Goal: Information Seeking & Learning: Learn about a topic

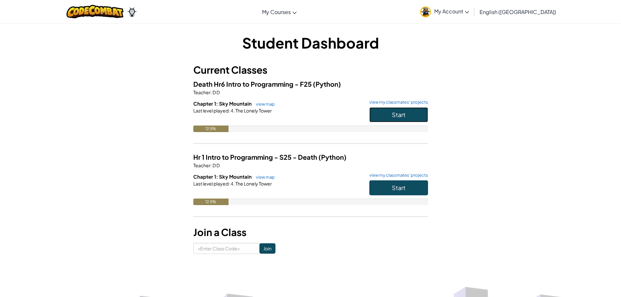
click at [389, 118] on button "Start" at bounding box center [398, 114] width 59 height 15
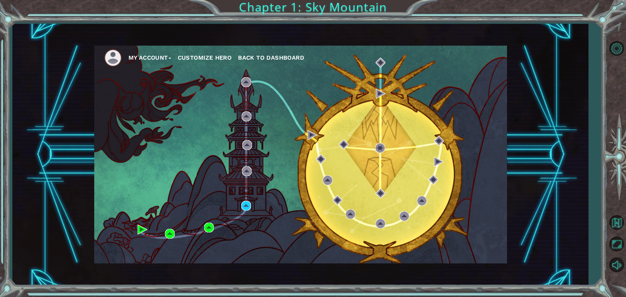
click at [240, 200] on div "My Account Customize Hero Back to Dashboard" at bounding box center [300, 155] width 413 height 218
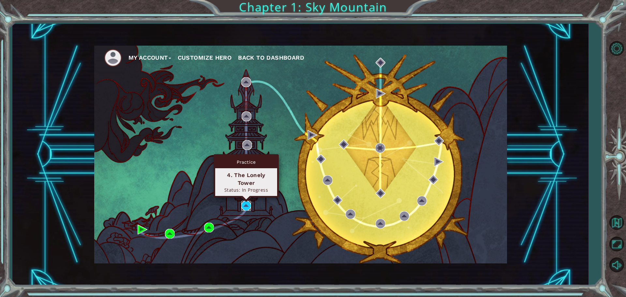
click at [242, 201] on img at bounding box center [246, 206] width 10 height 10
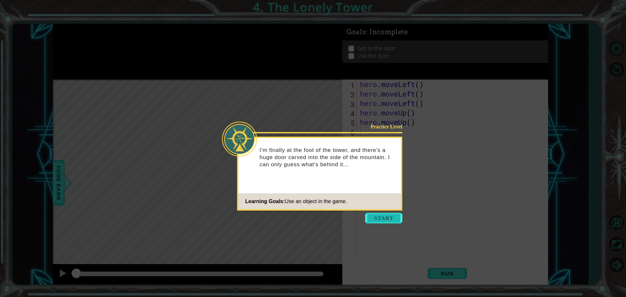
click at [388, 221] on button "Start" at bounding box center [383, 218] width 37 height 10
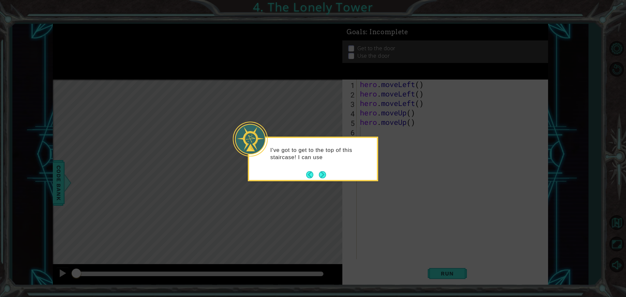
click at [324, 170] on footer at bounding box center [316, 175] width 20 height 10
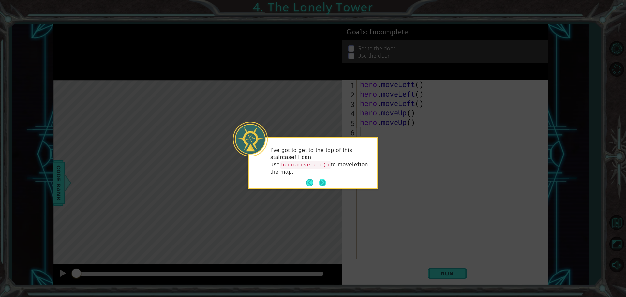
click at [321, 179] on button "Next" at bounding box center [321, 182] width 7 height 7
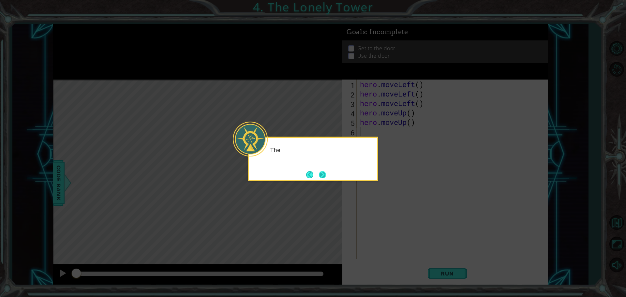
click at [320, 173] on button "Next" at bounding box center [322, 174] width 7 height 7
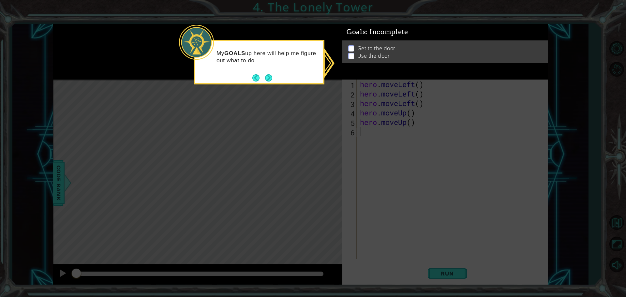
click at [272, 73] on footer at bounding box center [262, 78] width 20 height 10
click at [271, 77] on button "Next" at bounding box center [268, 77] width 7 height 7
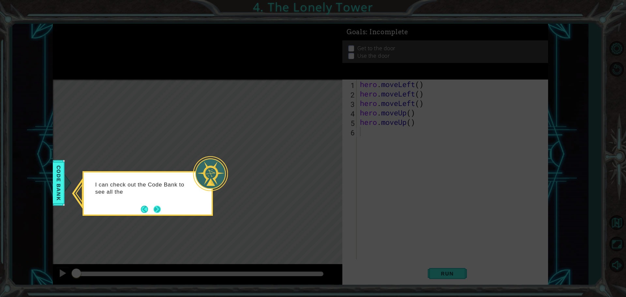
click at [155, 207] on button "Next" at bounding box center [156, 209] width 7 height 7
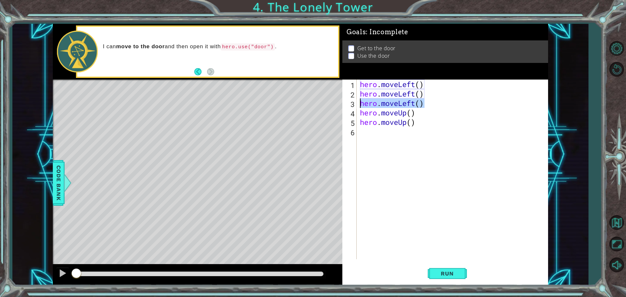
drag, startPoint x: 425, startPoint y: 101, endPoint x: 359, endPoint y: 103, distance: 65.9
click at [359, 103] on div "hero . moveLeft ( ) hero . moveLeft ( ) hero . moveLeft ( ) hero . moveUp ( ) h…" at bounding box center [453, 179] width 191 height 198
type textarea "hero.moveLeft()"
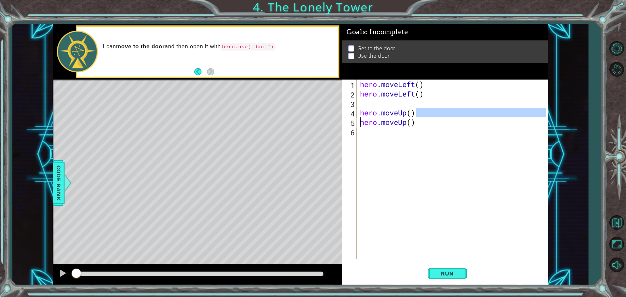
drag, startPoint x: 432, startPoint y: 116, endPoint x: 409, endPoint y: 143, distance: 35.6
click at [357, 121] on div "1 2 3 4 5 6 hero . moveLeft ( ) hero . moveLeft ( ) hero . moveUp ( ) hero . mo…" at bounding box center [444, 170] width 204 height 180
drag, startPoint x: 424, startPoint y: 154, endPoint x: 390, endPoint y: 117, distance: 50.5
click at [397, 126] on div "hero . moveLeft ( ) hero . moveLeft ( ) hero . moveUp ( ) hero . moveUp ( )" at bounding box center [453, 179] width 191 height 198
type textarea "hero.moveUp()"
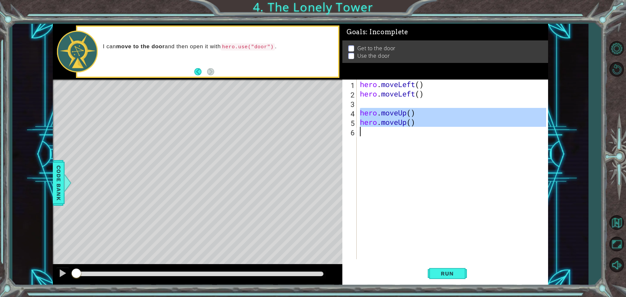
drag, startPoint x: 361, startPoint y: 113, endPoint x: 364, endPoint y: 129, distance: 16.6
click at [364, 129] on div "hero . moveLeft ( ) hero . moveLeft ( ) hero . moveUp ( ) hero . moveUp ( )" at bounding box center [453, 179] width 191 height 198
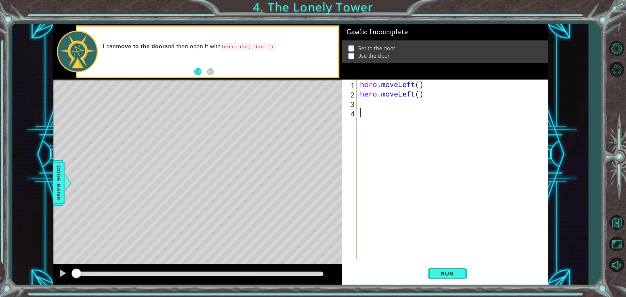
click at [378, 109] on div "hero . moveLeft ( ) hero . moveLeft ( )" at bounding box center [453, 179] width 191 height 198
click at [358, 105] on div "1 2 3 4 hero . moveLeft ( ) hero . moveLeft ( ) ההההההההההההההההההההההההההההההה…" at bounding box center [444, 170] width 204 height 180
click at [360, 104] on div "hero . moveLeft ( ) hero . moveLeft ( )" at bounding box center [453, 179] width 191 height 198
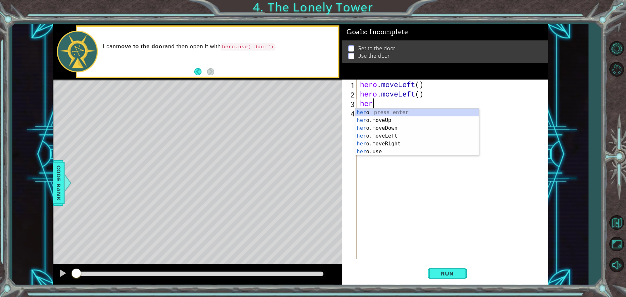
type textarea "hero"
click at [414, 122] on div "hero press enter hero .moveUp press enter hero .moveDown press enter hero .move…" at bounding box center [416, 140] width 123 height 63
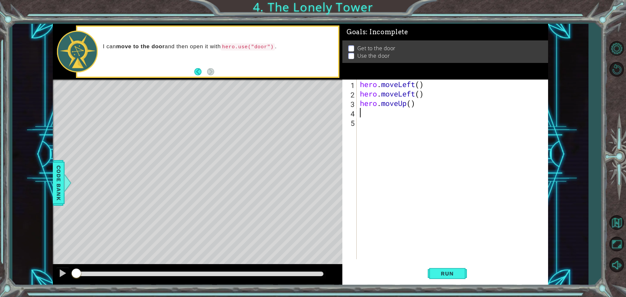
scroll to position [0, 0]
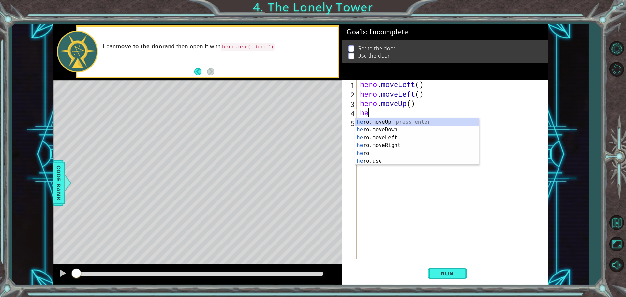
type textarea "her"
click at [374, 131] on div "her o press enter her o.moveUp press enter her o.moveDown press enter her o.mov…" at bounding box center [416, 149] width 123 height 63
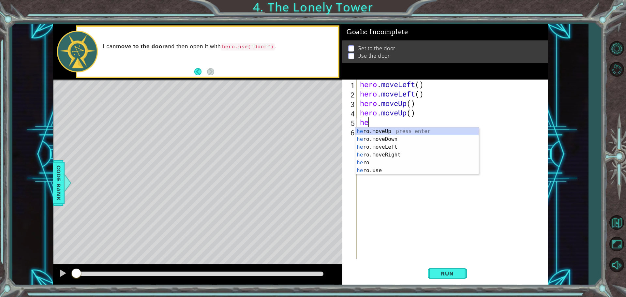
type textarea "her"
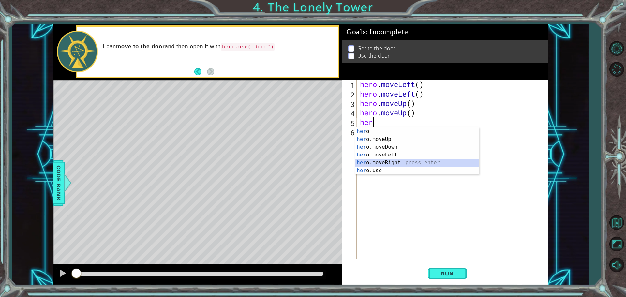
click at [389, 160] on div "her o press enter her o.moveUp press enter her o.moveDown press enter her o.mov…" at bounding box center [416, 158] width 123 height 63
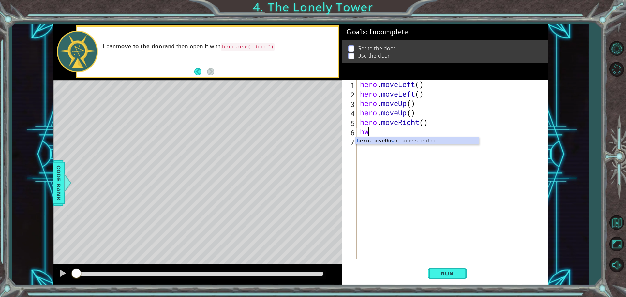
type textarea "h"
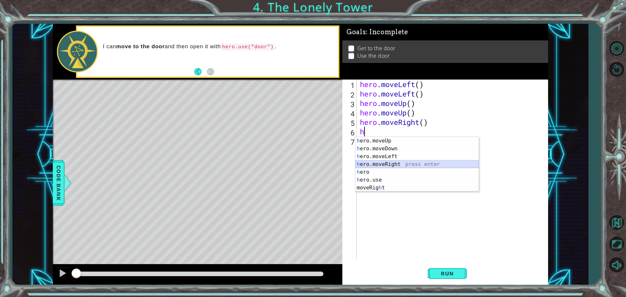
drag, startPoint x: 369, startPoint y: 164, endPoint x: 365, endPoint y: 158, distance: 7.2
click at [367, 160] on div "h ero.moveUp press enter h ero.moveDown press enter h ero.moveLeft press enter …" at bounding box center [416, 172] width 123 height 70
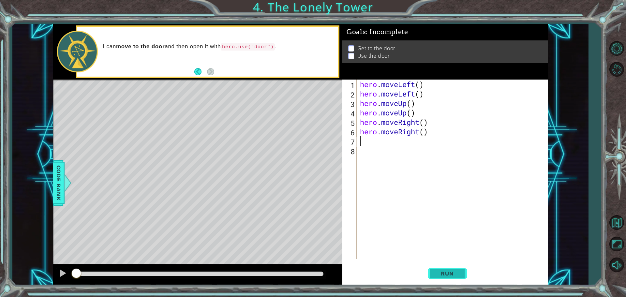
click at [449, 266] on button "Run" at bounding box center [446, 273] width 39 height 21
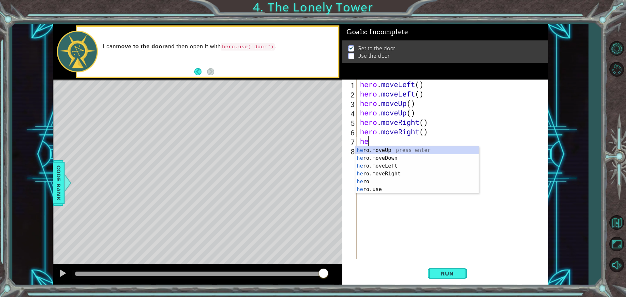
type textarea "hero"
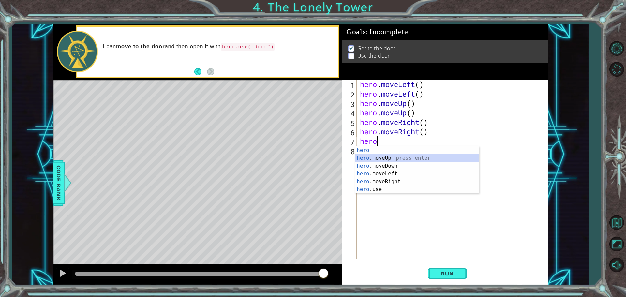
click at [394, 156] on div "hero press enter hero .moveUp press enter hero .moveDown press enter hero .move…" at bounding box center [416, 177] width 123 height 63
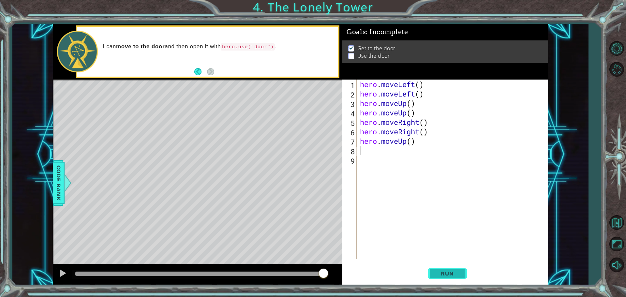
click at [454, 270] on button "Run" at bounding box center [446, 273] width 39 height 21
type textarea "hero.use("door")"
drag, startPoint x: 450, startPoint y: 269, endPoint x: 454, endPoint y: 261, distance: 8.5
click at [450, 268] on button "Run" at bounding box center [446, 273] width 39 height 21
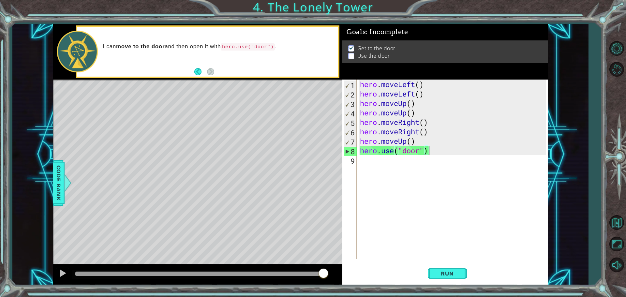
click at [351, 48] on img at bounding box center [351, 50] width 7 height 5
drag, startPoint x: 351, startPoint y: 53, endPoint x: 314, endPoint y: 66, distance: 38.8
click at [342, 56] on div "Get to the door Use the door" at bounding box center [445, 54] width 206 height 22
click at [240, 108] on div "Level Map" at bounding box center [203, 176] width 301 height 192
drag, startPoint x: 241, startPoint y: 108, endPoint x: 244, endPoint y: 108, distance: 3.3
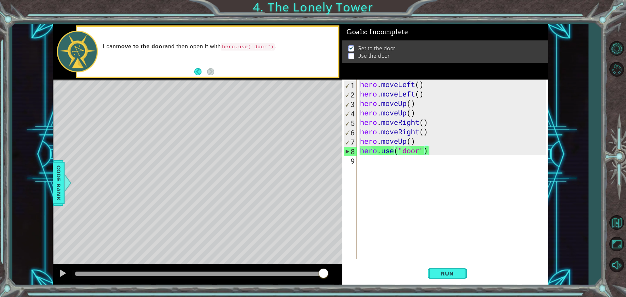
click at [241, 108] on div "Level Map" at bounding box center [203, 176] width 301 height 192
drag, startPoint x: 244, startPoint y: 108, endPoint x: 251, endPoint y: 107, distance: 6.5
click at [251, 108] on div "Level Map" at bounding box center [203, 176] width 301 height 192
click at [248, 107] on div "Level Map" at bounding box center [203, 176] width 301 height 192
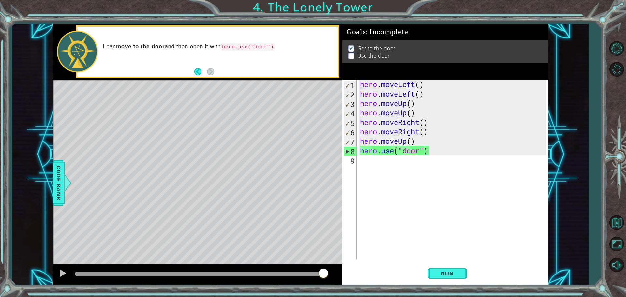
click at [430, 168] on div "hero . moveLeft ( ) hero . moveLeft ( ) hero . moveUp ( ) hero . moveUp ( ) her…" at bounding box center [453, 179] width 191 height 198
drag, startPoint x: 384, startPoint y: 152, endPoint x: 410, endPoint y: 170, distance: 31.7
click at [413, 166] on div "hero . moveLeft ( ) hero . moveLeft ( ) hero . moveUp ( ) hero . moveUp ( ) her…" at bounding box center [453, 179] width 191 height 198
type textarea "hero.use("door")"
click at [446, 278] on button "Run" at bounding box center [446, 273] width 39 height 21
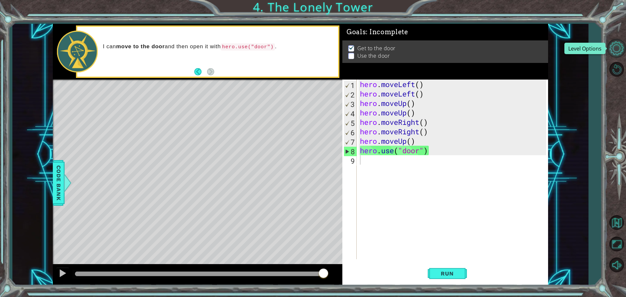
click at [611, 55] on button "Level Options" at bounding box center [616, 48] width 19 height 19
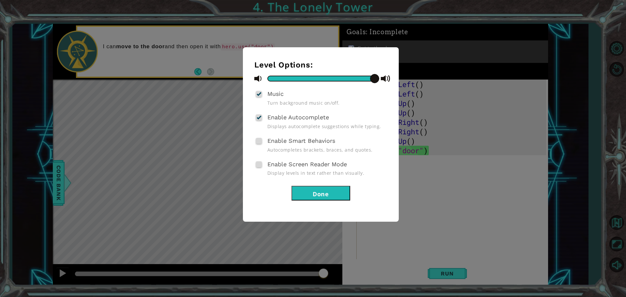
click at [326, 195] on button "Done" at bounding box center [320, 193] width 59 height 15
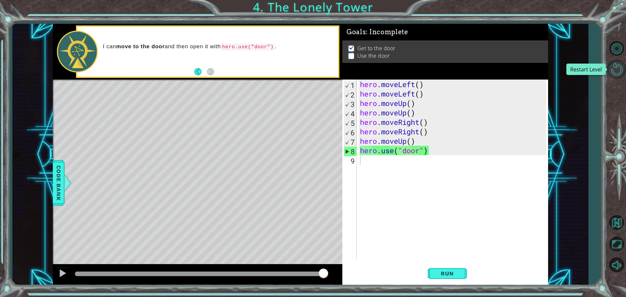
click at [615, 70] on button "Restart Level" at bounding box center [616, 69] width 19 height 19
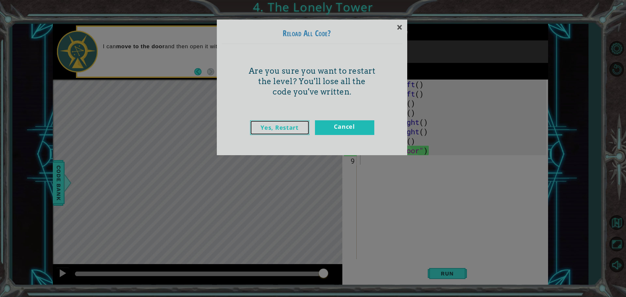
click at [303, 125] on link "Yes, Restart" at bounding box center [279, 127] width 59 height 15
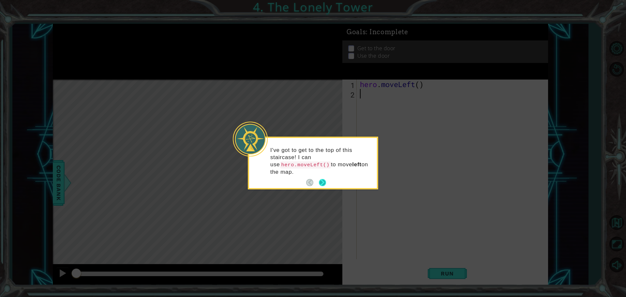
click at [323, 179] on button "Next" at bounding box center [322, 182] width 7 height 7
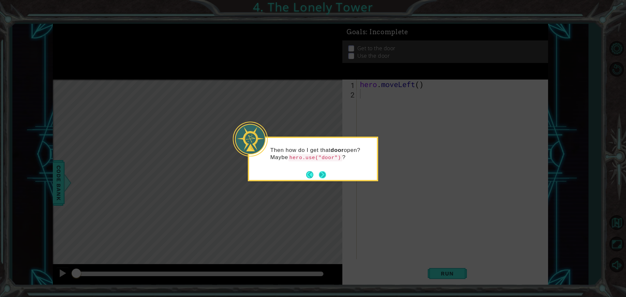
click at [319, 172] on button "Next" at bounding box center [322, 174] width 7 height 7
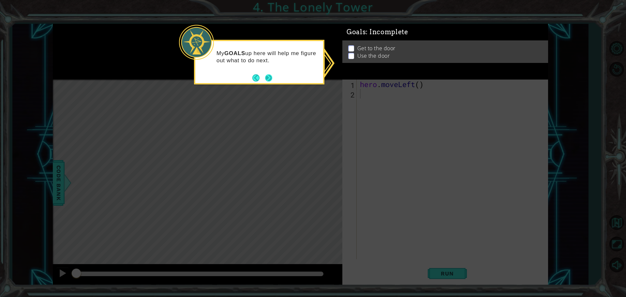
click at [272, 77] on button "Next" at bounding box center [268, 77] width 7 height 7
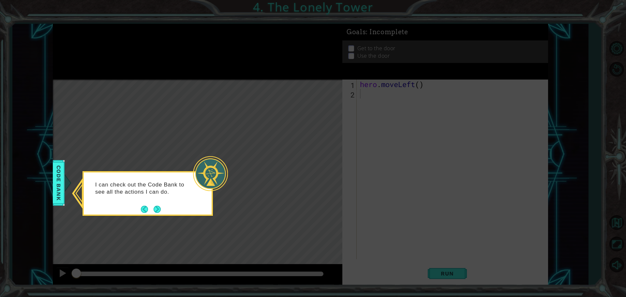
click at [159, 205] on button "Next" at bounding box center [156, 208] width 7 height 7
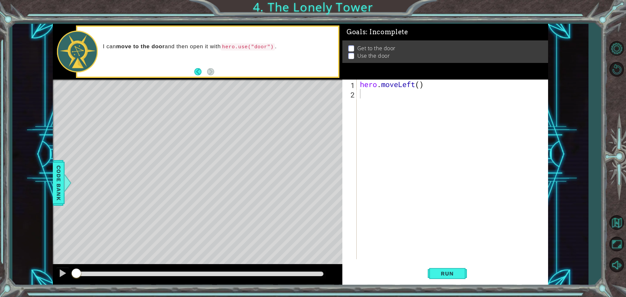
drag, startPoint x: 625, startPoint y: 88, endPoint x: 608, endPoint y: 37, distance: 53.7
click at [612, 41] on div at bounding box center [616, 157] width 19 height 238
click at [56, 179] on span "Code Bank" at bounding box center [56, 183] width 10 height 40
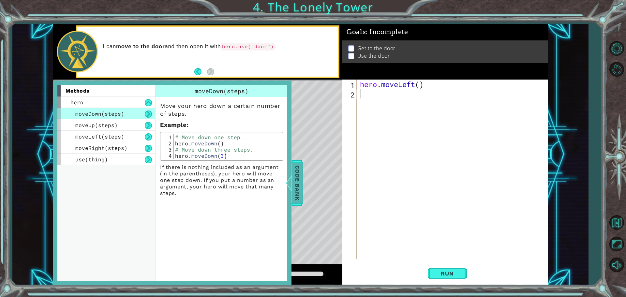
drag, startPoint x: 288, startPoint y: 179, endPoint x: 295, endPoint y: 179, distance: 7.5
click at [294, 179] on div "Code Bank" at bounding box center [294, 183] width 12 height 46
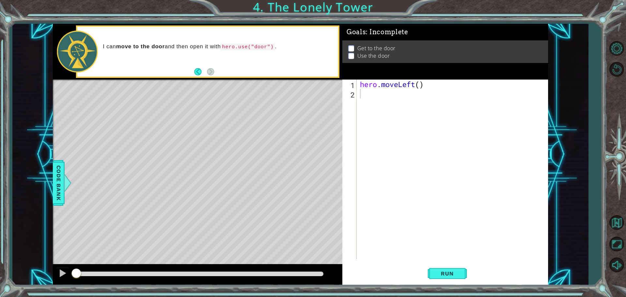
click at [411, 98] on div "hero . moveLeft ( )" at bounding box center [453, 179] width 191 height 198
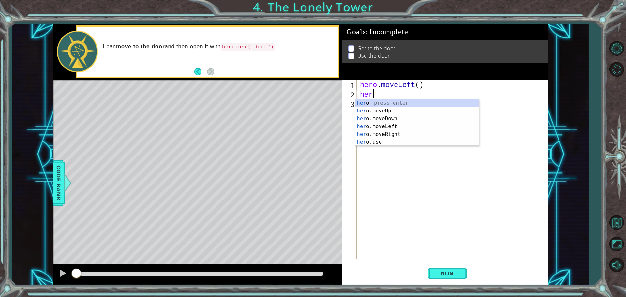
type textarea "hero"
click at [411, 124] on div "hero press enter hero .moveUp press enter hero .moveDown press enter hero .move…" at bounding box center [416, 130] width 123 height 63
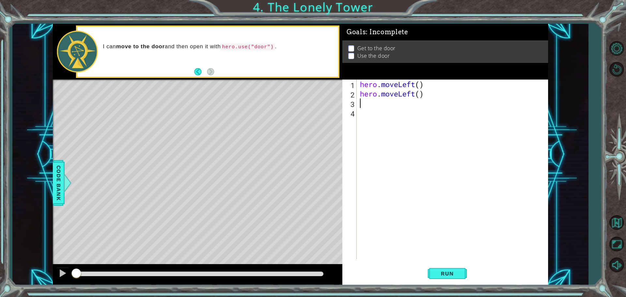
scroll to position [0, 0]
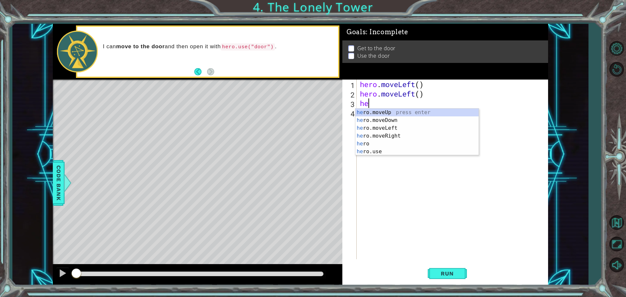
type textarea "her"
click at [392, 119] on div "her o press enter her o.moveUp press enter her o.moveDown press enter her o.mov…" at bounding box center [416, 140] width 123 height 63
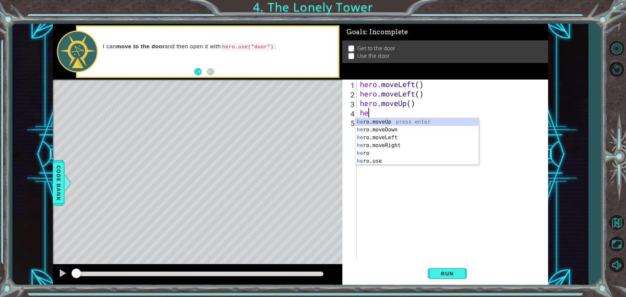
type textarea "her"
click at [391, 130] on div "her o press enter her o.moveUp press enter her o.moveDown press enter her o.mov…" at bounding box center [416, 149] width 123 height 63
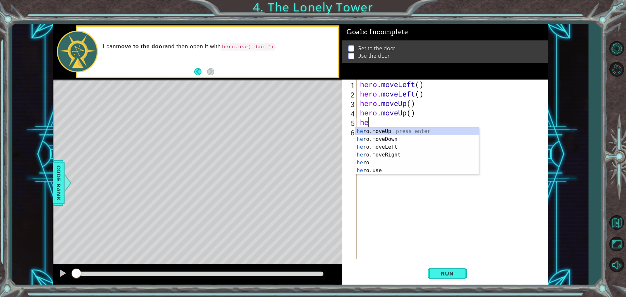
type textarea "her"
click at [391, 162] on div "her o press enter her o.moveUp press enter her o.moveDown press enter her o.mov…" at bounding box center [416, 158] width 123 height 63
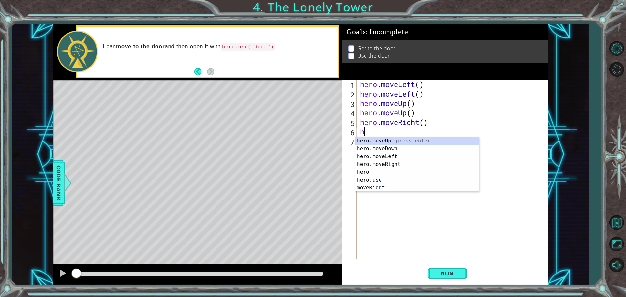
type textarea "her"
click at [390, 169] on div "her o press enter her o.moveUp press enter her o.moveDown press enter her o.mov…" at bounding box center [416, 168] width 123 height 63
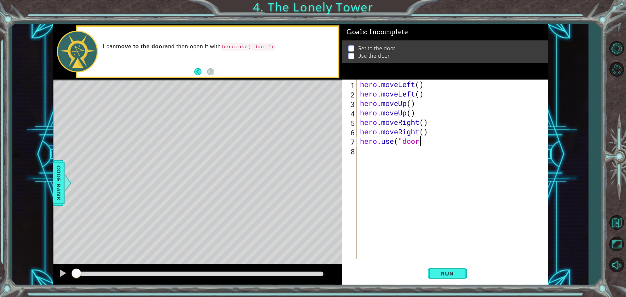
scroll to position [0, 3]
type textarea "hero.use("door")"
click at [432, 273] on button "Run" at bounding box center [446, 273] width 39 height 21
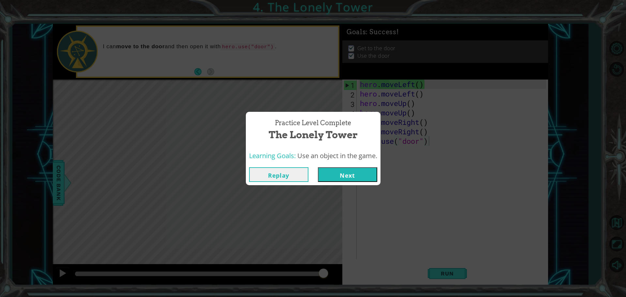
click at [366, 175] on button "Next" at bounding box center [347, 174] width 59 height 15
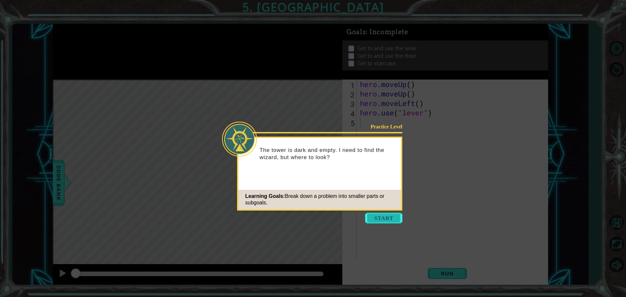
click at [386, 218] on button "Start" at bounding box center [383, 218] width 37 height 10
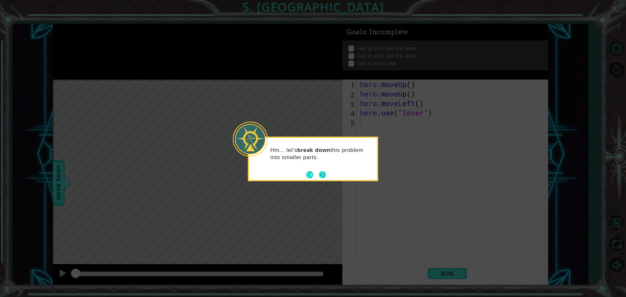
click at [325, 178] on button "Next" at bounding box center [322, 174] width 7 height 7
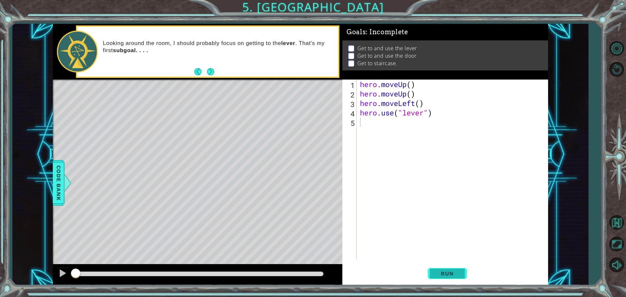
click at [457, 278] on button "Run" at bounding box center [446, 273] width 39 height 21
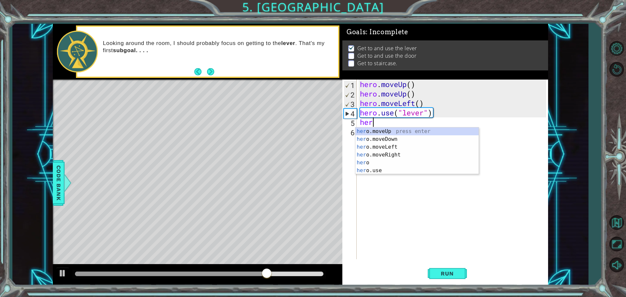
type textarea "hero"
click at [426, 161] on div "hero press enter hero .moveUp press enter hero .moveDown press enter hero .move…" at bounding box center [416, 158] width 123 height 63
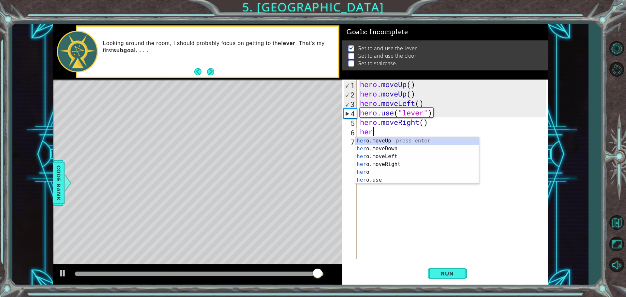
type textarea "hero"
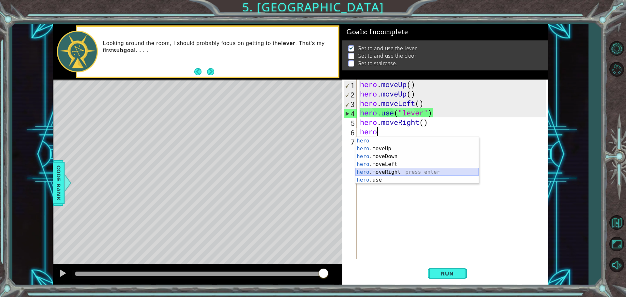
click at [405, 170] on div "hero press enter hero .moveUp press enter hero .moveDown press enter hero .move…" at bounding box center [416, 168] width 123 height 63
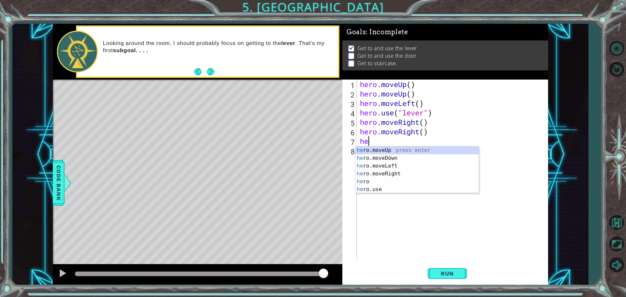
type textarea "her"
click at [392, 177] on div "her o.moveUp press enter her o.moveDown press enter her o.moveLeft press enter …" at bounding box center [416, 177] width 123 height 63
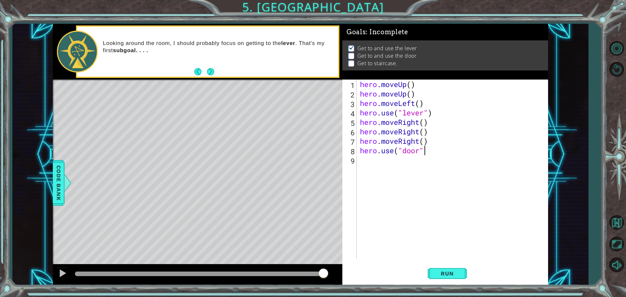
scroll to position [0, 3]
click at [448, 274] on span "Run" at bounding box center [447, 273] width 26 height 7
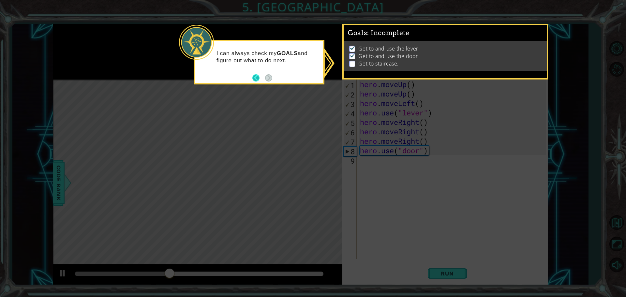
click at [259, 78] on button "Back" at bounding box center [258, 77] width 13 height 7
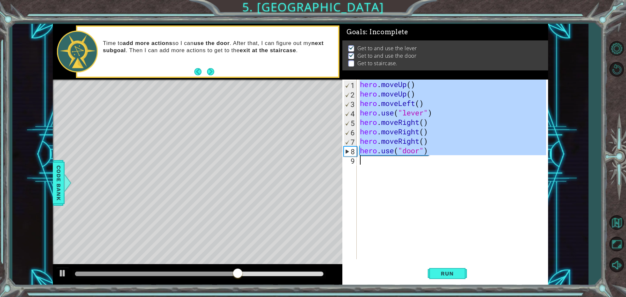
type textarea "hero.use("door")"
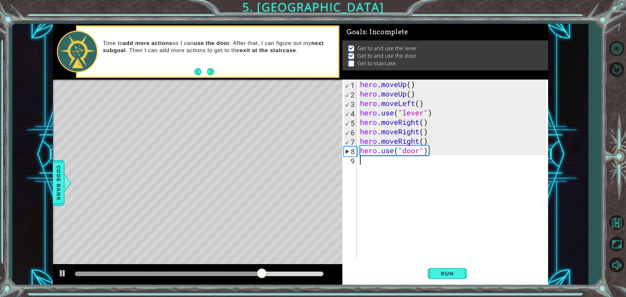
click at [375, 158] on div "hero . moveUp ( ) hero . moveUp ( ) hero . moveLeft ( ) hero . use ( "lever" ) …" at bounding box center [453, 179] width 191 height 198
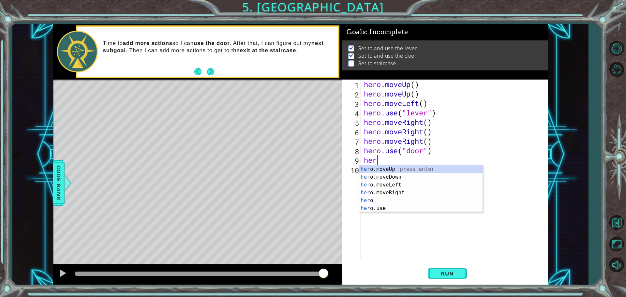
type textarea "hero"
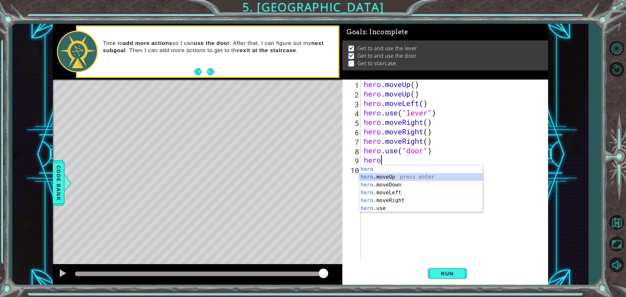
click at [410, 176] on div "hero press enter hero .moveUp press enter hero .moveDown press enter hero .move…" at bounding box center [420, 196] width 123 height 63
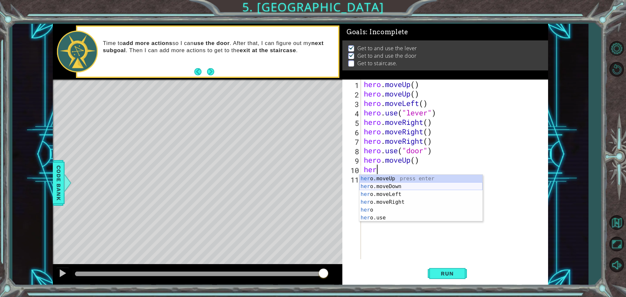
type textarea "hero"
click at [395, 184] on div "hero press enter hero .moveUp press enter hero .moveDown press enter hero .move…" at bounding box center [420, 206] width 123 height 63
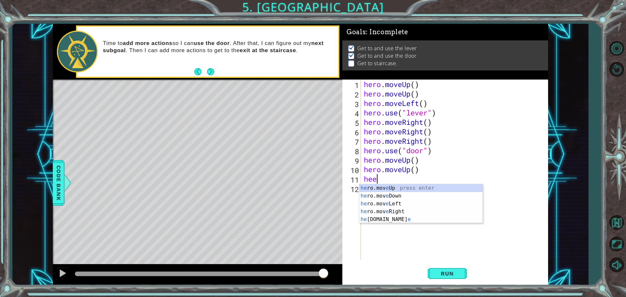
scroll to position [0, 0]
type textarea "hero"
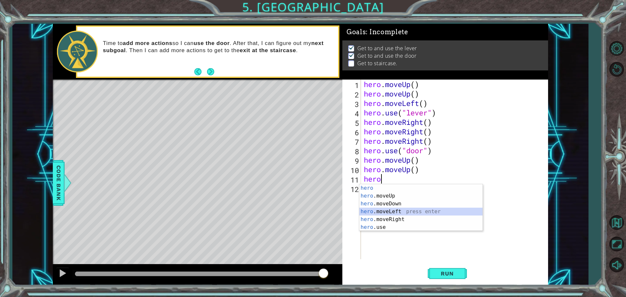
click at [400, 213] on div "hero press enter hero .moveUp press enter hero .moveDown press enter hero .move…" at bounding box center [420, 215] width 123 height 63
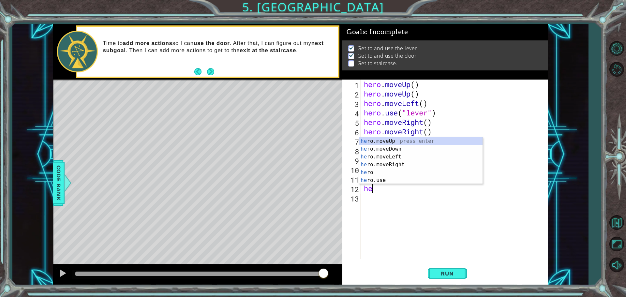
type textarea "her"
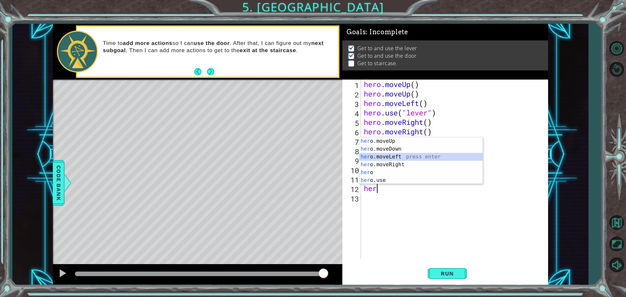
click at [413, 157] on div "her o.moveUp press enter her o.moveDown press enter her o.moveLeft press enter …" at bounding box center [420, 168] width 123 height 63
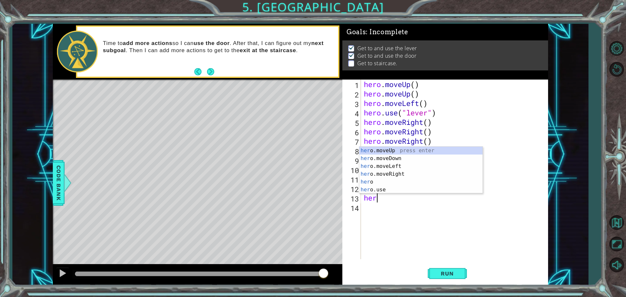
type textarea "hero"
click at [407, 173] on div "hero press enter hero .moveUp press enter hero .moveDown press enter hero .move…" at bounding box center [420, 178] width 123 height 63
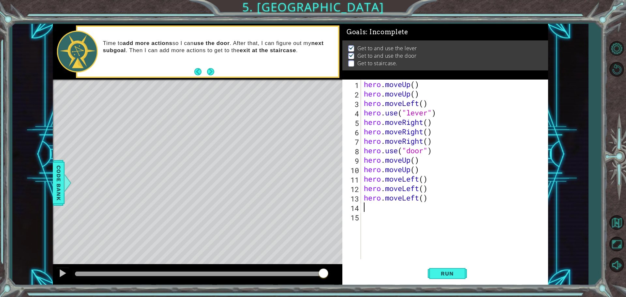
scroll to position [0, 0]
click at [209, 72] on button "Next" at bounding box center [210, 71] width 7 height 7
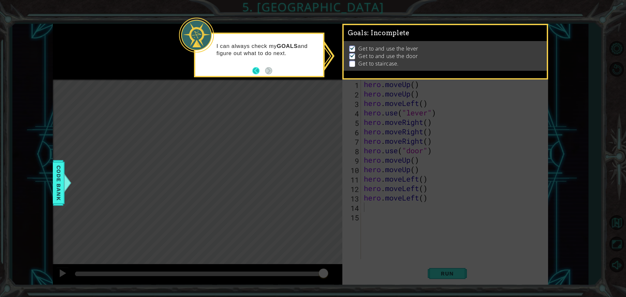
click at [259, 72] on button "Back" at bounding box center [258, 70] width 13 height 7
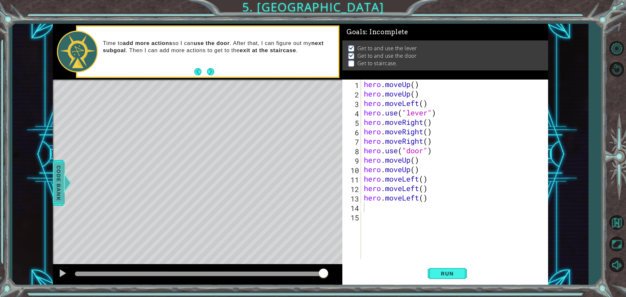
click at [60, 179] on span "Code Bank" at bounding box center [58, 183] width 10 height 40
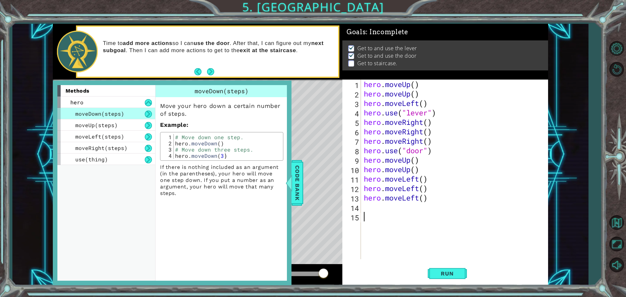
click at [373, 215] on div "hero . moveUp ( ) hero . moveUp ( ) hero . moveLeft ( ) hero . use ( "lever" ) …" at bounding box center [455, 179] width 187 height 198
click at [370, 207] on div "hero . moveUp ( ) hero . moveUp ( ) hero . moveLeft ( ) hero . use ( "lever" ) …" at bounding box center [455, 179] width 187 height 198
click at [291, 188] on div at bounding box center [288, 183] width 8 height 20
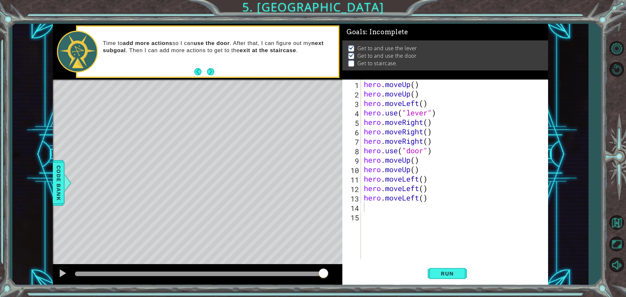
click at [371, 205] on div "hero . moveUp ( ) hero . moveUp ( ) hero . moveLeft ( ) hero . use ( "lever" ) …" at bounding box center [455, 179] width 187 height 198
click at [402, 209] on div "hero . moveUp ( ) hero . moveUp ( ) hero . moveLeft ( ) hero . use ( "lever" ) …" at bounding box center [455, 179] width 187 height 198
click at [435, 205] on div "hero . moveUp ( ) hero . moveUp ( ) hero . moveLeft ( ) hero . use ( "lever" ) …" at bounding box center [455, 179] width 187 height 198
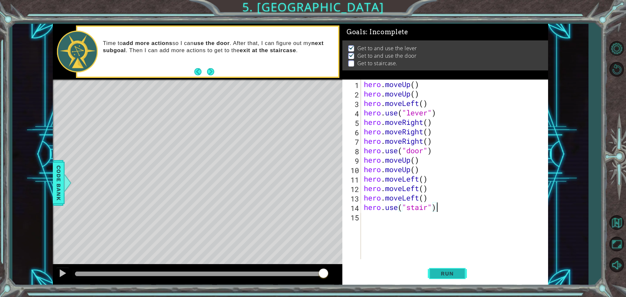
type textarea "hero.use("stair")"
click at [451, 275] on span "Run" at bounding box center [447, 273] width 26 height 7
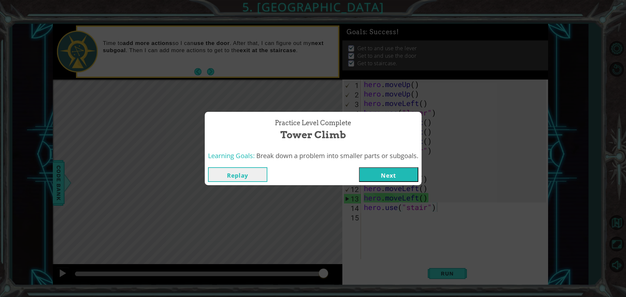
click at [402, 168] on button "Next" at bounding box center [388, 174] width 59 height 15
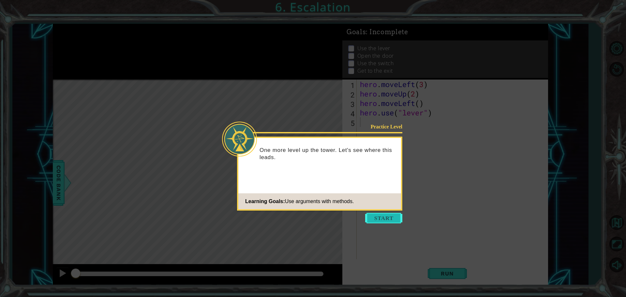
click at [398, 215] on button "Start" at bounding box center [383, 218] width 37 height 10
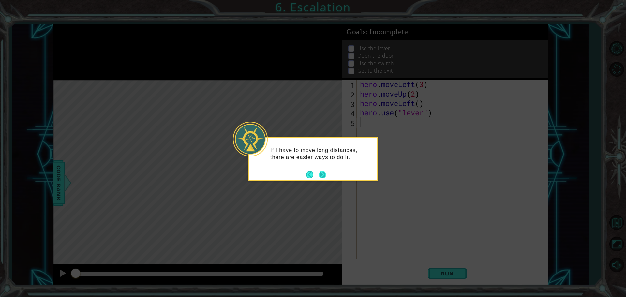
click at [321, 171] on button "Next" at bounding box center [322, 174] width 7 height 7
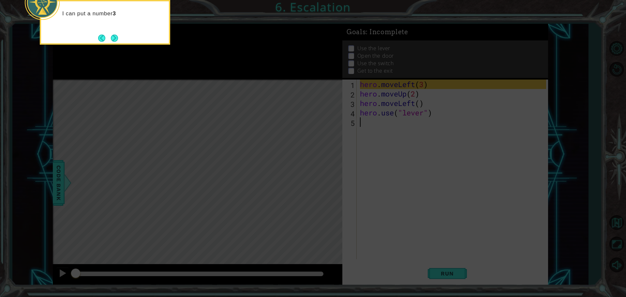
click at [328, 179] on icon at bounding box center [313, 44] width 626 height 505
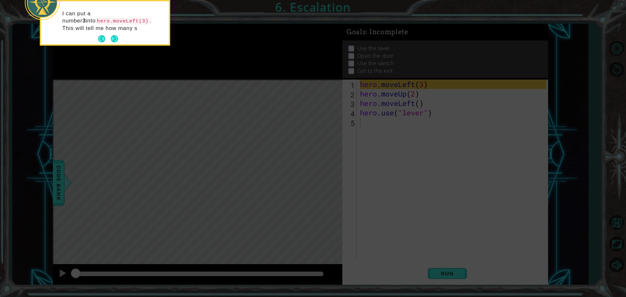
drag, startPoint x: 101, startPoint y: 113, endPoint x: 91, endPoint y: 120, distance: 11.5
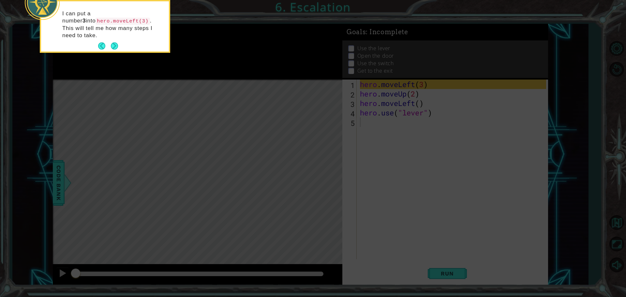
drag, startPoint x: 91, startPoint y: 120, endPoint x: 119, endPoint y: 89, distance: 41.3
click at [119, 89] on icon at bounding box center [313, 44] width 626 height 505
click at [115, 42] on button "Next" at bounding box center [114, 45] width 7 height 7
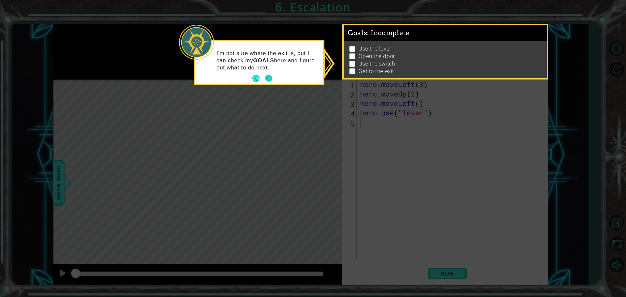
click at [271, 79] on button "Next" at bounding box center [268, 78] width 7 height 7
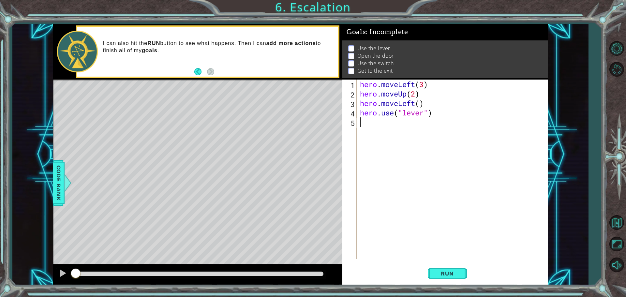
type textarea "hero.moveLeft()"
drag, startPoint x: 422, startPoint y: 105, endPoint x: 389, endPoint y: 134, distance: 44.3
click at [389, 134] on div "hero . moveLeft ( 3 ) hero . moveUp ( 2 ) hero . moveLeft ( ) hero . use ( "lev…" at bounding box center [453, 179] width 191 height 198
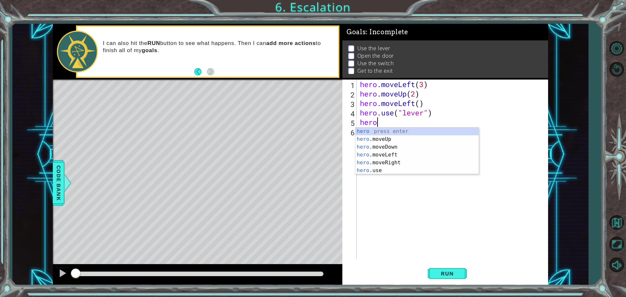
scroll to position [0, 0]
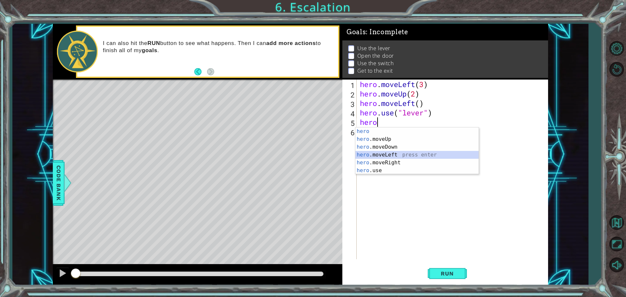
click at [394, 152] on div "hero press enter hero .moveUp press enter hero .moveDown press enter hero .move…" at bounding box center [416, 158] width 123 height 63
type textarea "hero.moveLeft(1)"
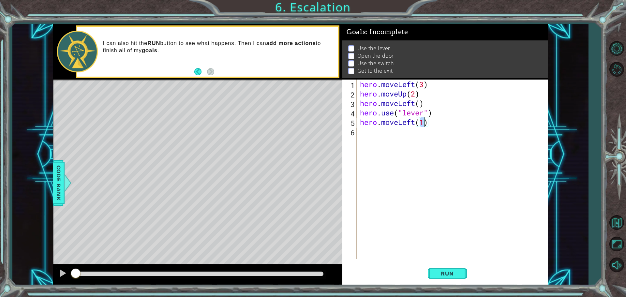
click at [378, 138] on div "hero . moveLeft ( 3 ) hero . moveUp ( 2 ) hero . moveLeft ( ) hero . use ( "lev…" at bounding box center [453, 179] width 191 height 198
type textarea "hero.use("door")"
click at [395, 142] on div "hero . moveLeft ( 3 ) hero . moveUp ( 2 ) hero . moveLeft ( ) hero . use ( "lev…" at bounding box center [453, 179] width 191 height 198
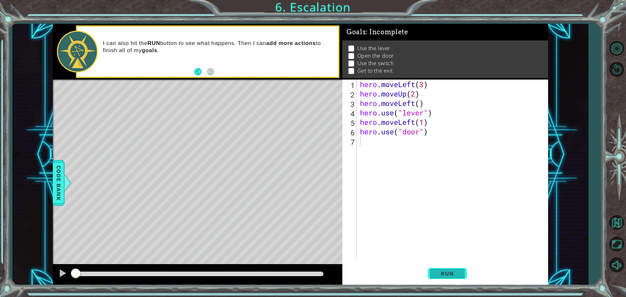
click at [456, 269] on button "Run" at bounding box center [446, 273] width 39 height 21
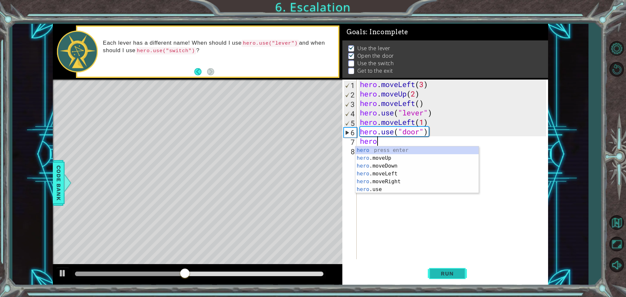
scroll to position [0, 0]
click at [413, 159] on div "hero press enter hero .moveUp press enter hero .moveDown press enter hero .move…" at bounding box center [416, 177] width 123 height 63
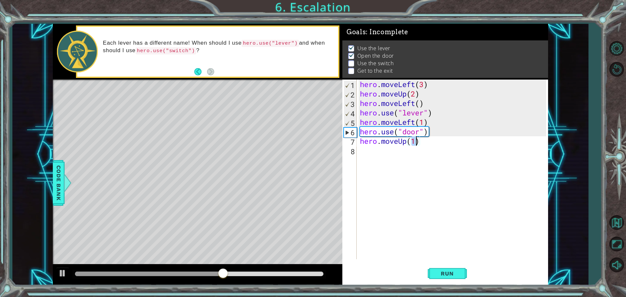
click at [416, 141] on div "hero . moveLeft ( 3 ) hero . moveUp ( 2 ) hero . moveLeft ( ) hero . use ( "lev…" at bounding box center [451, 170] width 187 height 180
type textarea "hero.moveUp(2)"
click at [389, 156] on div "hero . moveLeft ( 3 ) hero . moveUp ( 2 ) hero . moveLeft ( ) hero . use ( "lev…" at bounding box center [453, 179] width 191 height 198
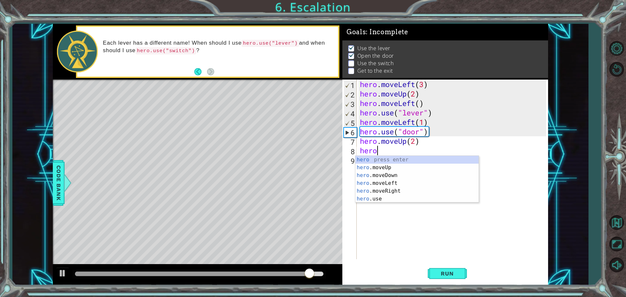
scroll to position [0, 0]
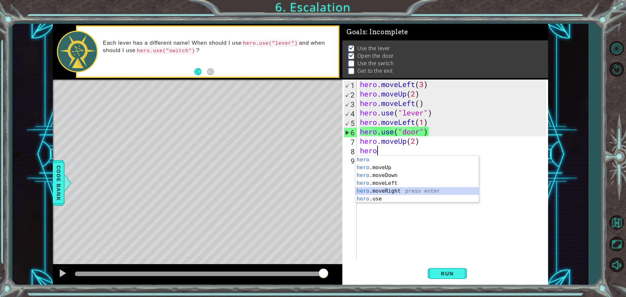
click at [408, 191] on div "hero press enter hero .moveUp press enter hero .moveDown press enter hero .move…" at bounding box center [416, 187] width 123 height 63
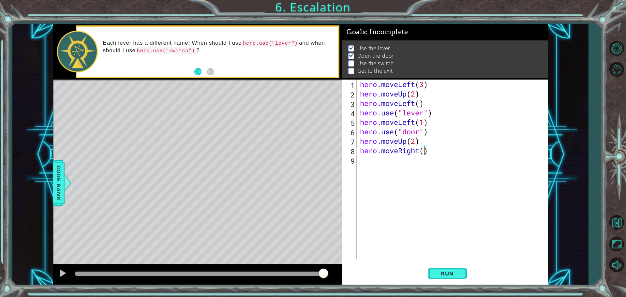
type textarea "hero.moveRight(2)"
click at [389, 161] on div "hero . moveLeft ( 3 ) hero . moveUp ( 2 ) hero . moveLeft ( ) hero . use ( "lev…" at bounding box center [453, 179] width 191 height 198
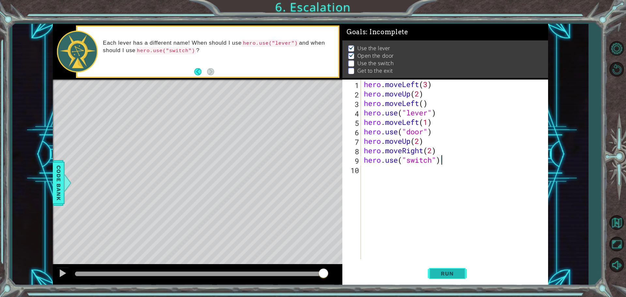
type textarea "hero.use("switch")"
click at [457, 273] on span "Run" at bounding box center [447, 273] width 26 height 7
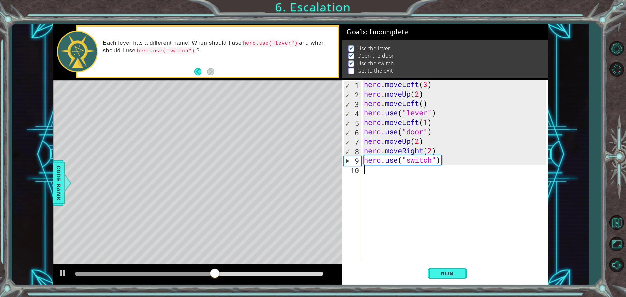
click at [382, 174] on div "hero . moveLeft ( 3 ) hero . moveUp ( 2 ) hero . moveLeft ( ) hero . use ( "lev…" at bounding box center [455, 179] width 187 height 198
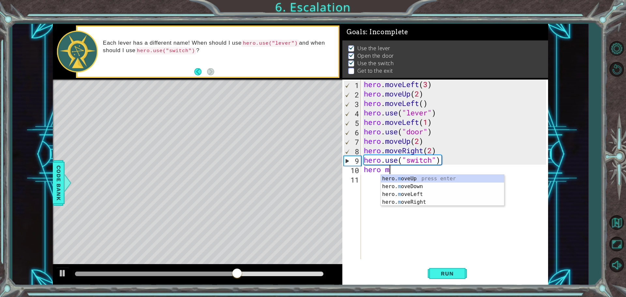
scroll to position [0, 1]
click at [427, 199] on div "hero. mo veUp press enter hero. mo veDown press enter hero. mo veLeft press ent…" at bounding box center [442, 198] width 123 height 47
type textarea "hero.moveRight(1)"
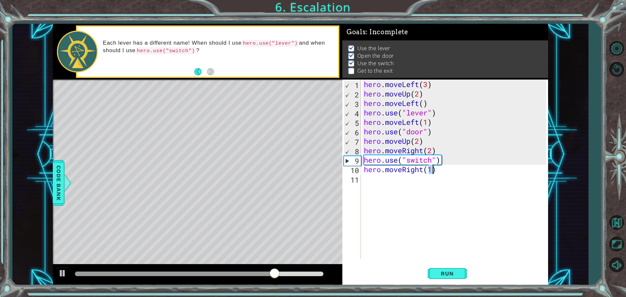
click at [409, 189] on div "hero . moveLeft ( 3 ) hero . moveUp ( 2 ) hero . moveLeft ( ) hero . use ( "lev…" at bounding box center [455, 179] width 187 height 198
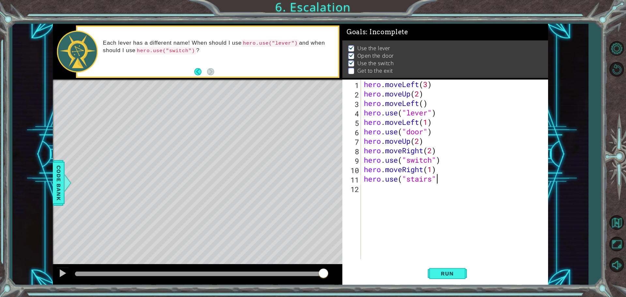
scroll to position [0, 3]
type textarea "hero.use("stairs")"
click at [449, 271] on span "Run" at bounding box center [447, 273] width 26 height 7
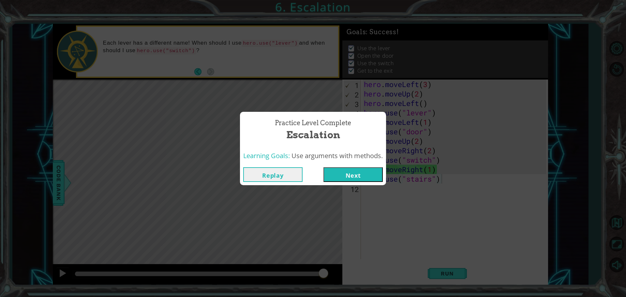
click at [368, 177] on button "Next" at bounding box center [352, 174] width 59 height 15
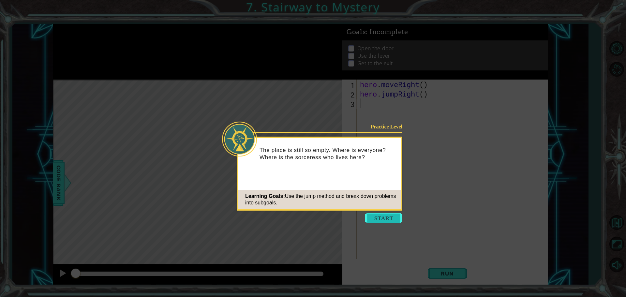
click at [395, 213] on button "Start" at bounding box center [383, 218] width 37 height 10
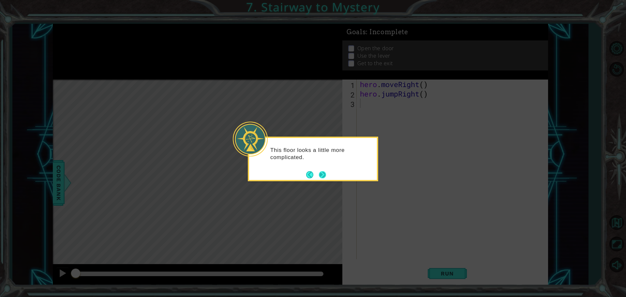
click at [325, 172] on button "Next" at bounding box center [322, 175] width 8 height 8
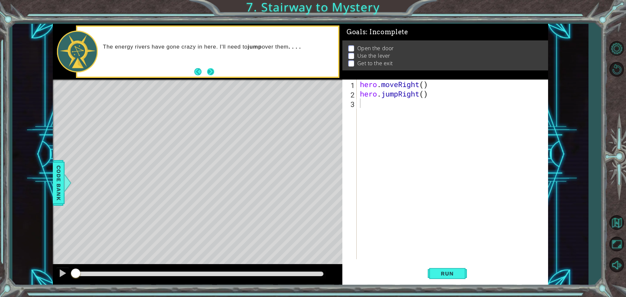
click at [208, 74] on button "Next" at bounding box center [210, 71] width 7 height 7
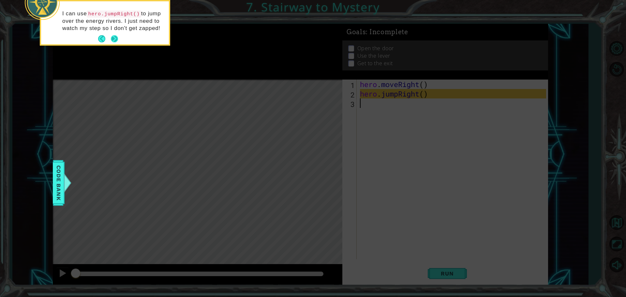
click at [111, 40] on button "Next" at bounding box center [114, 39] width 8 height 8
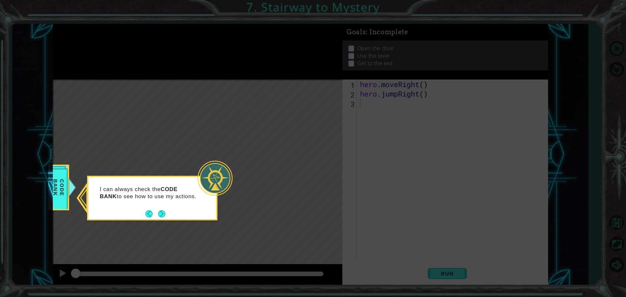
drag, startPoint x: 162, startPoint y: 208, endPoint x: 158, endPoint y: 209, distance: 3.4
click at [158, 210] on button "Next" at bounding box center [161, 213] width 7 height 7
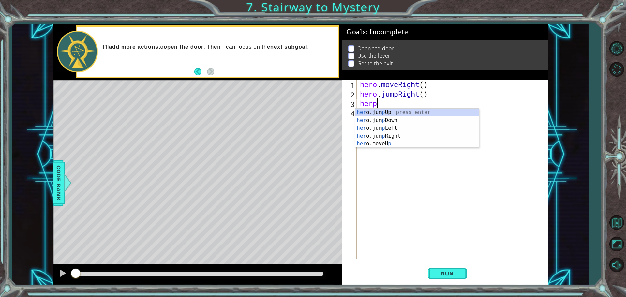
scroll to position [0, 0]
type textarea "hero"
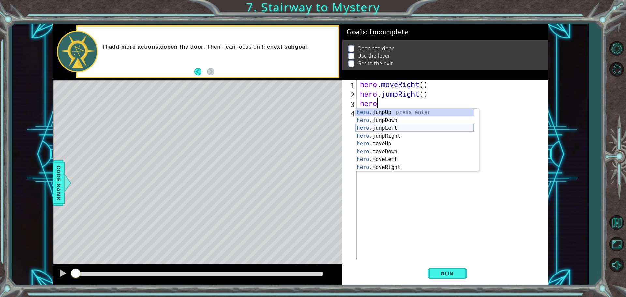
click at [374, 127] on div "hero .jumpUp press enter hero .jumpDown press enter hero .jumpLeft press enter …" at bounding box center [414, 148] width 118 height 78
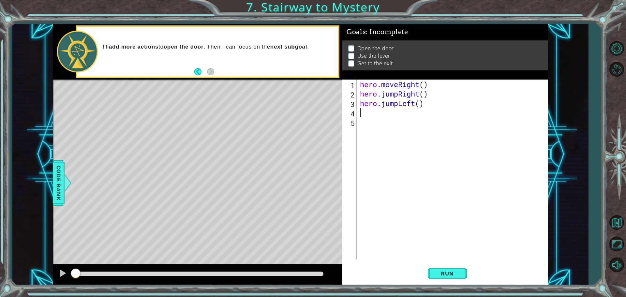
scroll to position [0, 0]
click at [420, 105] on div "hero . moveRight ( ) hero . jumpRight ( ) hero . jumpLeft ( )" at bounding box center [453, 179] width 191 height 198
type textarea "hero.jumpLeft(2)"
click at [384, 115] on div "hero . moveRight ( ) hero . jumpRight ( ) hero . jumpLeft ( 2 )" at bounding box center [453, 179] width 191 height 198
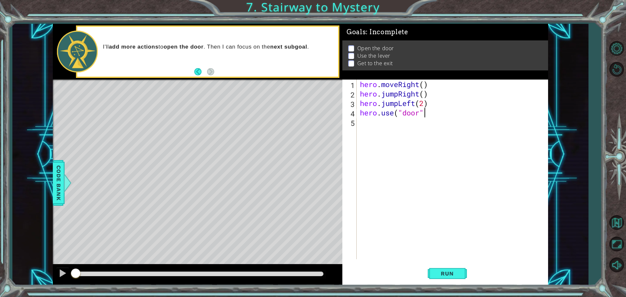
type textarea "hero.use("door")"
click at [384, 117] on div "hero . moveRight ( ) hero . jumpRight ( ) hero . jumpLeft ( 2 ) hero . use ( "d…" at bounding box center [453, 179] width 191 height 198
click at [387, 119] on div "hero . moveRight ( ) hero . jumpRight ( ) hero . jumpLeft ( 2 ) hero . use ( "d…" at bounding box center [453, 179] width 191 height 198
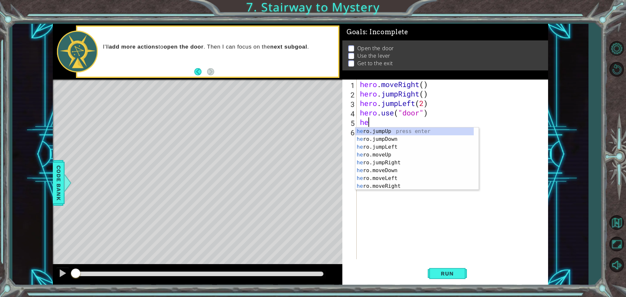
type textarea "h"
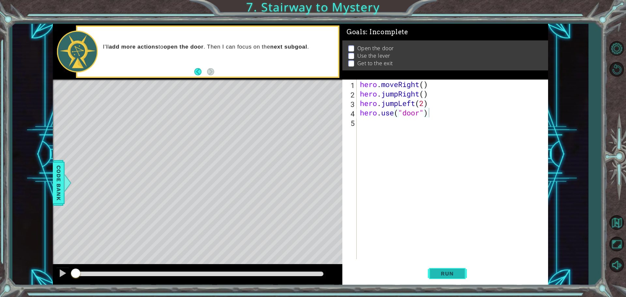
click at [442, 277] on button "Run" at bounding box center [446, 273] width 39 height 21
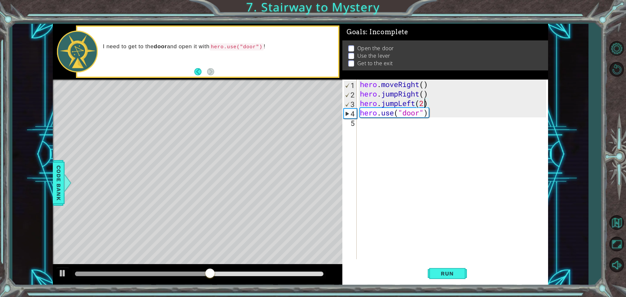
click at [426, 102] on div "hero . moveRight ( ) hero . jumpRight ( ) hero . jumpLeft ( 2 ) hero . use ( "d…" at bounding box center [453, 179] width 191 height 198
click at [438, 272] on span "Run" at bounding box center [447, 273] width 26 height 7
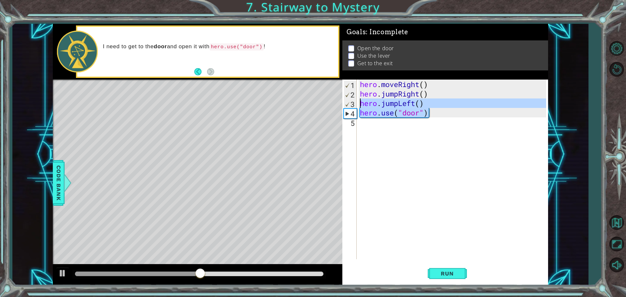
drag, startPoint x: 429, startPoint y: 111, endPoint x: 361, endPoint y: 104, distance: 69.2
click at [361, 104] on div "hero . moveRight ( ) hero . jumpRight ( ) hero . jumpLeft ( ) hero . use ( "doo…" at bounding box center [453, 179] width 191 height 198
type textarea "hero.jumpLeft() hero.use("door")"
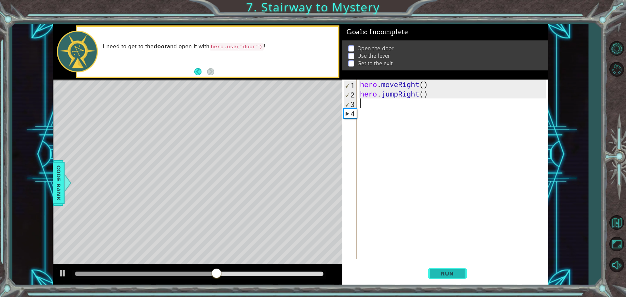
click at [458, 274] on span "Run" at bounding box center [447, 273] width 26 height 7
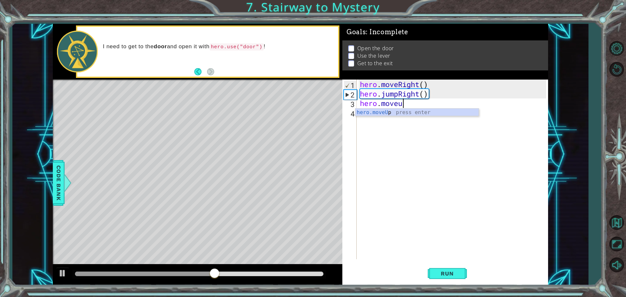
scroll to position [0, 1]
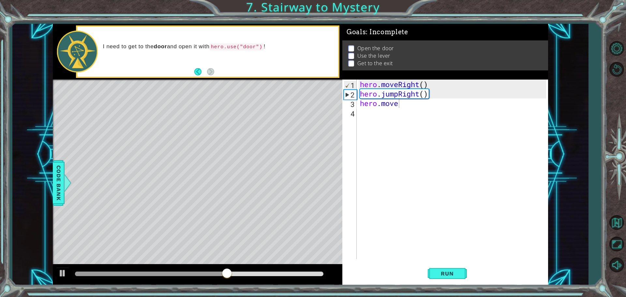
click at [401, 108] on body "1 ההההההההההההההההההההההההההההההההההההההההההההההההההההההההההההההההההההההההההההה…" at bounding box center [313, 148] width 626 height 297
click at [411, 103] on div "hero . moveRight ( ) hero . jumpRight ( ) hero . move" at bounding box center [453, 179] width 191 height 198
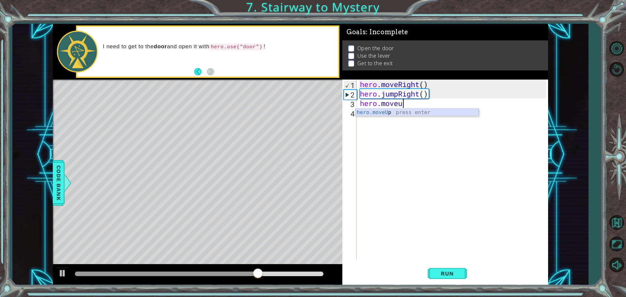
click at [411, 111] on div "hero.moveU p press enter" at bounding box center [416, 120] width 123 height 23
type textarea "hero.moveUp(1)"
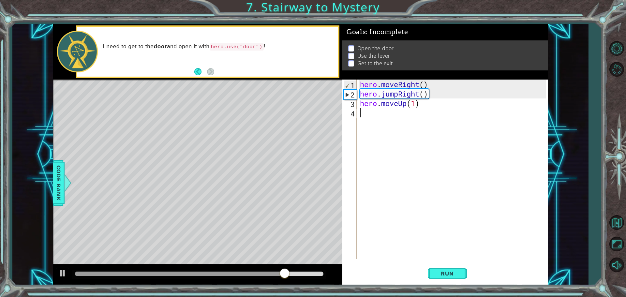
click at [363, 113] on div "hero . moveRight ( ) hero . jumpRight ( ) hero . moveUp ( 1 )" at bounding box center [453, 179] width 191 height 198
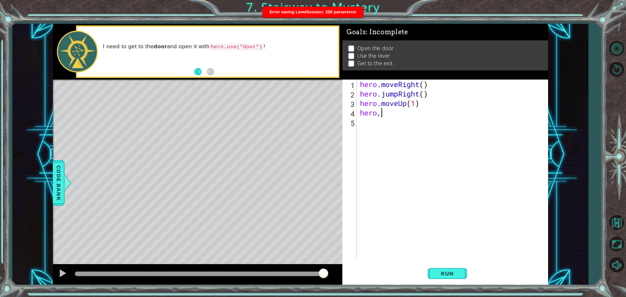
scroll to position [0, 1]
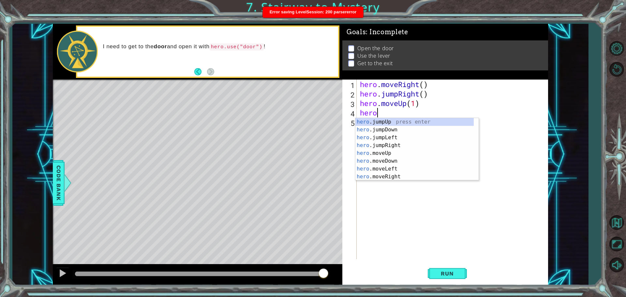
type textarea "hero."
click at [387, 121] on div "hero. jumpUp press enter hero. jumpDown press enter hero. jumpLeft press enter …" at bounding box center [414, 157] width 118 height 78
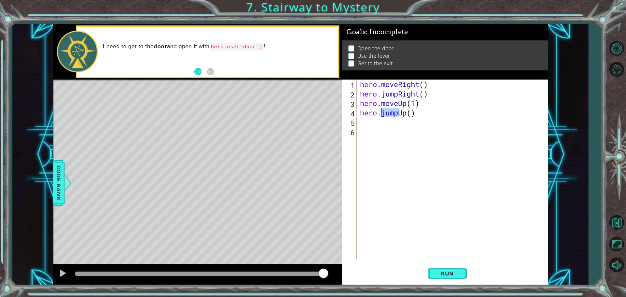
drag, startPoint x: 398, startPoint y: 114, endPoint x: 381, endPoint y: 116, distance: 17.1
click at [381, 116] on div "hero . moveRight ( ) hero . jumpRight ( ) hero . moveUp ( 1 ) hero . jumpUp ( )" at bounding box center [453, 179] width 191 height 198
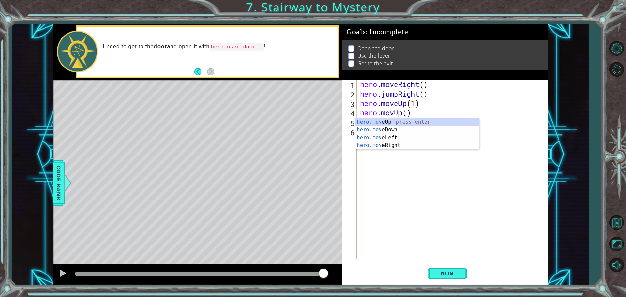
type textarea "hero.moveUp()"
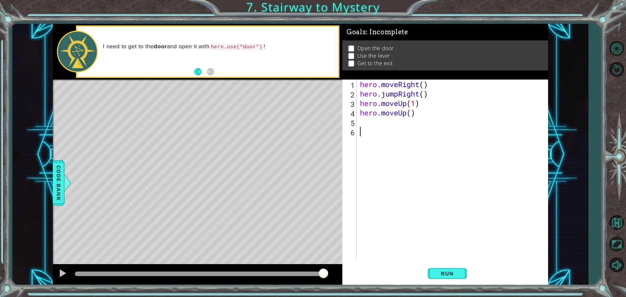
click at [414, 176] on div "hero . moveRight ( ) hero . jumpRight ( ) hero . moveUp ( 1 ) hero . moveUp ( )" at bounding box center [453, 179] width 191 height 198
click at [388, 121] on div "hero . moveRight ( ) hero . jumpRight ( ) hero . moveUp ( 1 ) hero . moveUp ( )" at bounding box center [453, 179] width 191 height 198
click at [436, 273] on span "Run" at bounding box center [447, 273] width 26 height 7
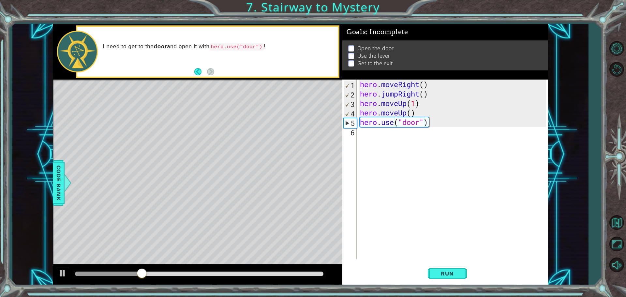
click at [415, 103] on div "hero . moveRight ( ) hero . jumpRight ( ) hero . moveUp ( 1 ) hero . moveUp ( )…" at bounding box center [453, 179] width 191 height 198
type textarea "hero.moveUp()"
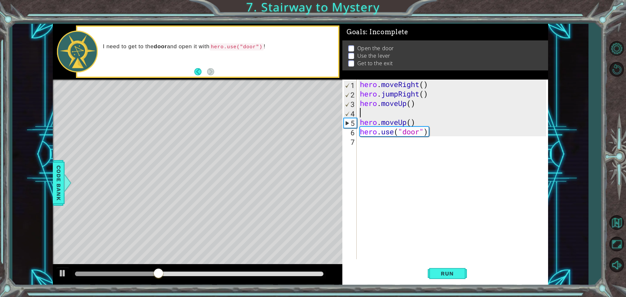
scroll to position [0, 0]
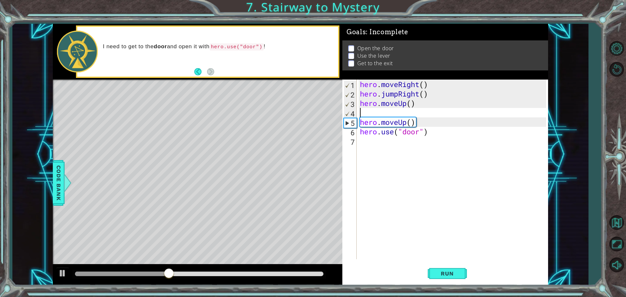
type textarea "hero.moveUp()"
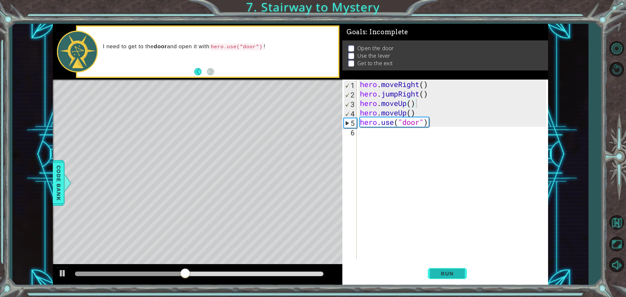
click at [445, 272] on span "Run" at bounding box center [447, 273] width 26 height 7
click at [361, 115] on div "hero . moveRight ( ) hero . jumpRight ( ) hero . moveUp ( ) hero . moveUp ( ) h…" at bounding box center [453, 179] width 191 height 198
drag, startPoint x: 361, startPoint y: 115, endPoint x: 415, endPoint y: 117, distance: 53.5
click at [415, 117] on div "hero . moveRight ( ) hero . jumpRight ( ) hero . moveUp ( ) hero . moveUp ( ) h…" at bounding box center [453, 179] width 191 height 198
drag, startPoint x: 412, startPoint y: 110, endPoint x: 427, endPoint y: 113, distance: 14.6
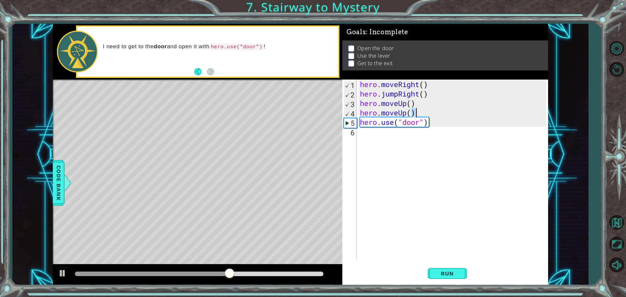
click at [427, 113] on div "hero . moveRight ( ) hero . jumpRight ( ) hero . moveUp ( ) hero . moveUp ( ) h…" at bounding box center [453, 179] width 191 height 198
click at [427, 113] on div "hero . moveRight ( ) hero . jumpRight ( ) hero . moveUp ( ) hero . moveUp ( ) h…" at bounding box center [451, 170] width 187 height 180
drag, startPoint x: 359, startPoint y: 112, endPoint x: 420, endPoint y: 115, distance: 60.7
click at [420, 115] on div "hero . moveRight ( ) hero . jumpRight ( ) hero . moveUp ( ) hero . moveUp ( ) h…" at bounding box center [453, 179] width 191 height 198
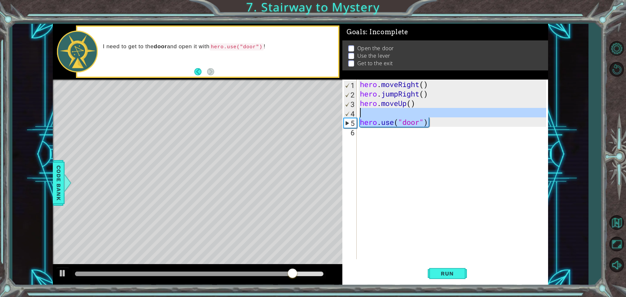
drag, startPoint x: 429, startPoint y: 123, endPoint x: 384, endPoint y: 116, distance: 45.9
click at [384, 116] on div "hero . moveRight ( ) hero . jumpRight ( ) hero . moveUp ( ) hero . use ( "door"…" at bounding box center [453, 179] width 191 height 198
type textarea "hero.use("door")"
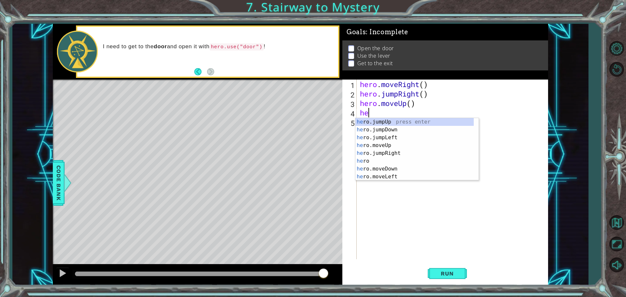
type textarea "hero"
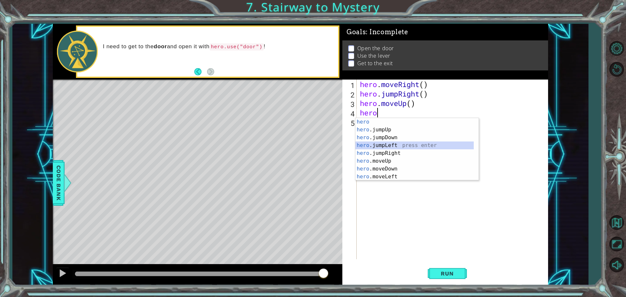
click at [391, 143] on div "hero press enter hero .jumpUp press enter hero .jumpDown press enter hero .jump…" at bounding box center [414, 157] width 118 height 78
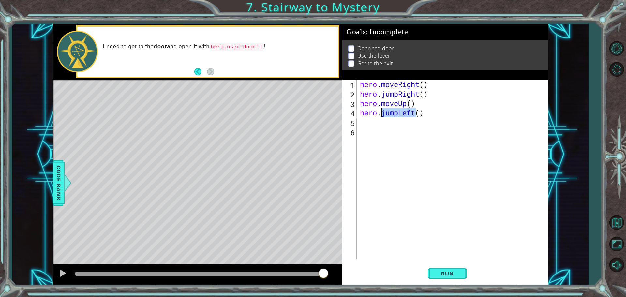
drag, startPoint x: 416, startPoint y: 111, endPoint x: 381, endPoint y: 109, distance: 35.2
click at [383, 111] on div "hero . moveRight ( ) hero . jumpRight ( ) hero . moveUp ( ) hero . jumpLeft ( )" at bounding box center [453, 179] width 191 height 198
drag, startPoint x: 441, startPoint y: 115, endPoint x: 427, endPoint y: 116, distance: 14.0
click at [427, 116] on div "hero . moveRight ( ) hero . jumpRight ( ) hero . moveUp ( ) hero . use ( "door"…" at bounding box center [453, 179] width 191 height 198
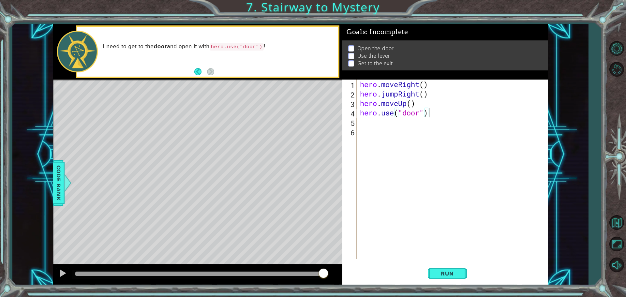
scroll to position [0, 3]
type textarea "hero.use("door")"
click at [373, 122] on div "hero . moveRight ( ) hero . jumpRight ( ) hero . moveUp ( ) hero . use ( "door"…" at bounding box center [453, 179] width 191 height 198
click at [457, 277] on button "Run" at bounding box center [446, 273] width 39 height 21
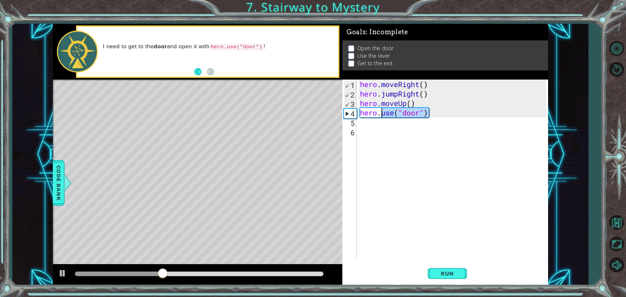
drag, startPoint x: 430, startPoint y: 113, endPoint x: 380, endPoint y: 115, distance: 50.2
click at [381, 115] on div "hero . moveRight ( ) hero . jumpRight ( ) hero . moveUp ( ) hero . use ( "door"…" at bounding box center [453, 179] width 191 height 198
type textarea "hero."
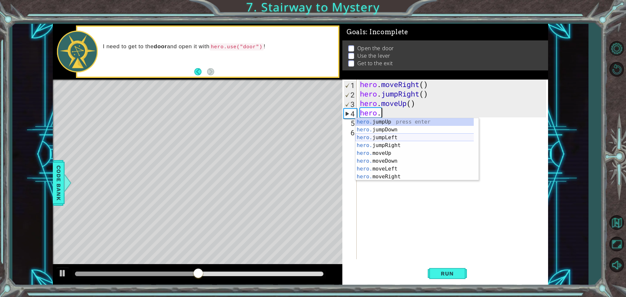
click at [391, 136] on div "hero. jumpUp press enter hero. jumpDown press enter hero. jumpLeft press enter …" at bounding box center [416, 157] width 123 height 78
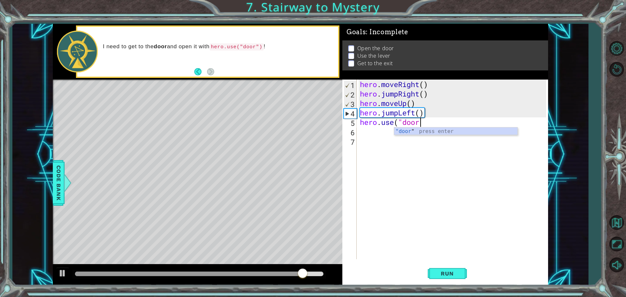
scroll to position [0, 3]
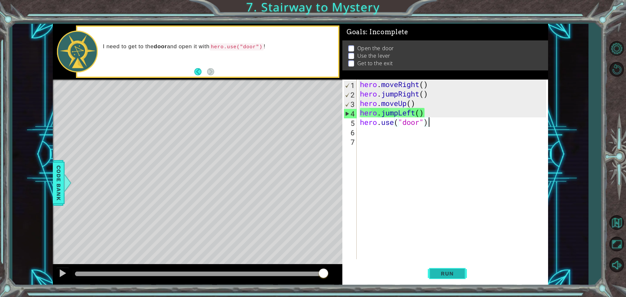
click at [438, 272] on span "Run" at bounding box center [447, 273] width 26 height 7
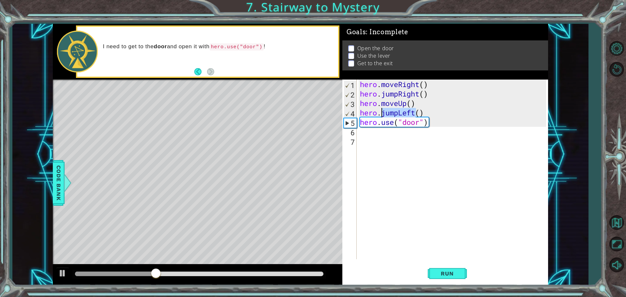
drag, startPoint x: 414, startPoint y: 111, endPoint x: 380, endPoint y: 116, distance: 35.3
click at [380, 116] on div "hero . moveRight ( ) hero . jumpRight ( ) hero . moveUp ( ) hero . jumpLeft ( )…" at bounding box center [453, 179] width 191 height 198
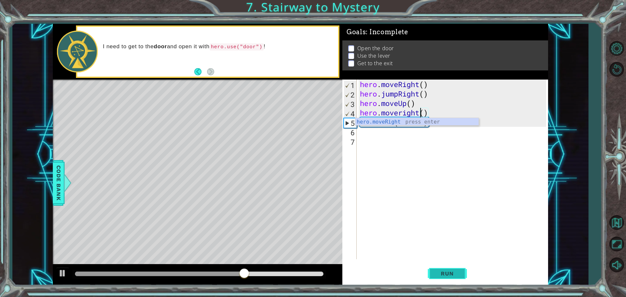
click at [437, 277] on button "Run" at bounding box center [446, 273] width 39 height 21
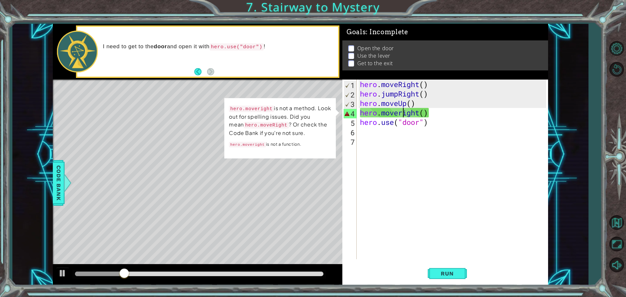
click at [402, 113] on div "hero . moveRight ( ) hero . jumpRight ( ) hero . moveUp ( ) hero . moveright ( …" at bounding box center [453, 179] width 191 height 198
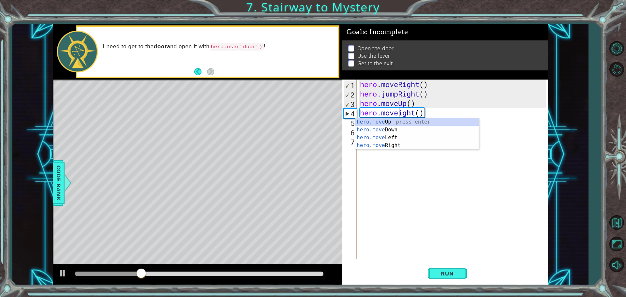
scroll to position [0, 2]
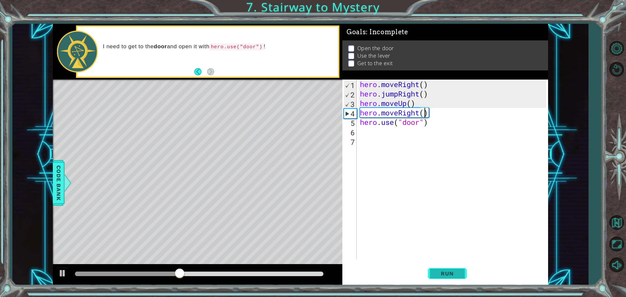
type textarea "hero.moveRight()"
click at [450, 278] on button "Run" at bounding box center [446, 273] width 39 height 21
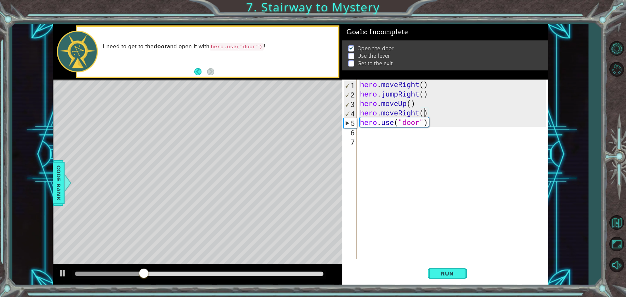
click at [388, 138] on div "hero . moveRight ( ) hero . jumpRight ( ) hero . moveUp ( ) hero . moveRight ( …" at bounding box center [453, 179] width 191 height 198
click at [393, 130] on div "hero . moveRight ( ) hero . jumpRight ( ) hero . moveUp ( ) hero . moveRight ( …" at bounding box center [453, 179] width 191 height 198
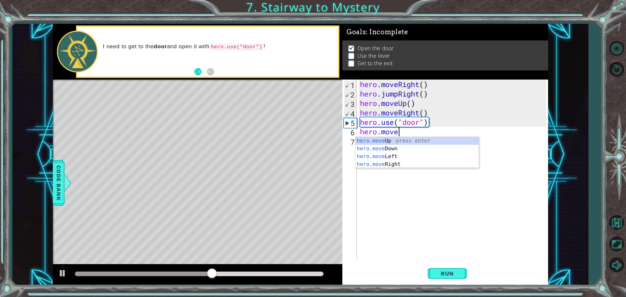
scroll to position [0, 2]
click at [399, 137] on div "hero.moveU p press enter" at bounding box center [416, 148] width 123 height 23
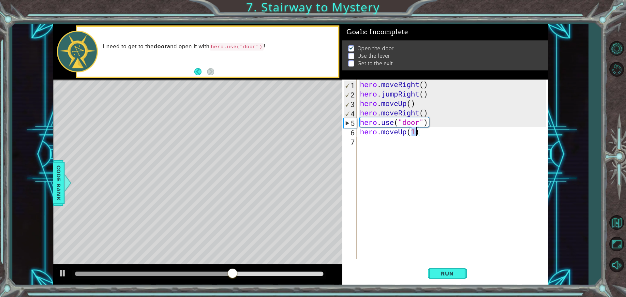
click at [416, 133] on div "hero . moveRight ( ) hero . jumpRight ( ) hero . moveUp ( ) hero . moveRight ( …" at bounding box center [451, 170] width 187 height 180
type textarea "hero.moveUp(2)"
click at [386, 142] on div "hero . moveRight ( ) hero . jumpRight ( ) hero . moveUp ( ) hero . moveRight ( …" at bounding box center [453, 179] width 191 height 198
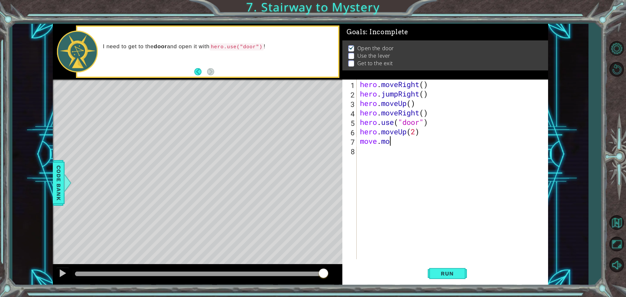
scroll to position [0, 0]
type textarea "m"
type textarea "hero.moveUp(2)"
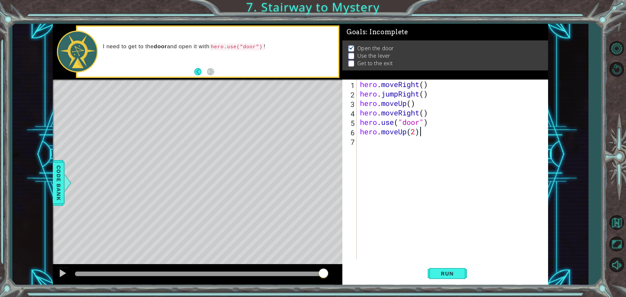
click at [375, 139] on div "hero . moveRight ( ) hero . jumpRight ( ) hero . moveUp ( ) hero . moveRight ( …" at bounding box center [453, 179] width 191 height 198
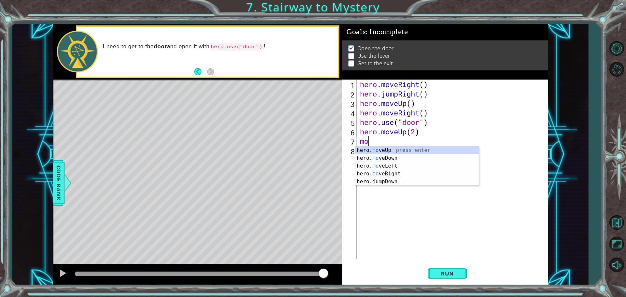
type textarea "m"
type textarea "hero.moveLeft"
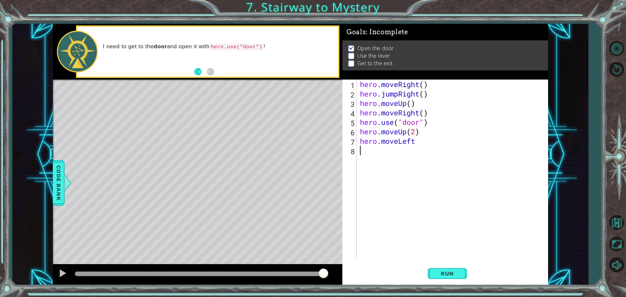
click at [390, 156] on div "hero . moveRight ( ) hero . jumpRight ( ) hero . moveUp ( ) hero . moveRight ( …" at bounding box center [453, 179] width 191 height 198
type textarea "hero.use("lever")"
click at [385, 166] on div "hero . moveRight ( ) hero . jumpRight ( ) hero . moveUp ( ) hero . moveRight ( …" at bounding box center [453, 179] width 191 height 198
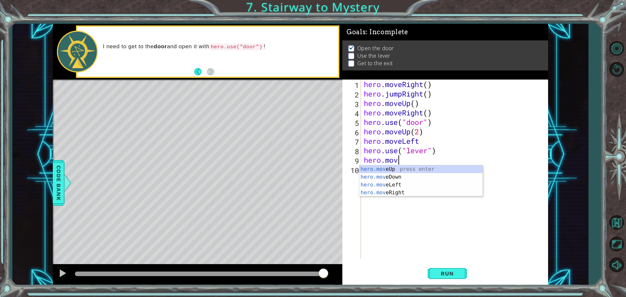
scroll to position [0, 1]
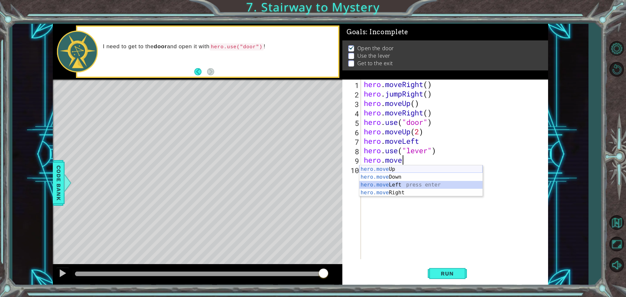
drag, startPoint x: 413, startPoint y: 174, endPoint x: 416, endPoint y: 170, distance: 4.4
click at [416, 170] on div "hero.move Up press enter hero.move Down press enter hero.move Left press enter …" at bounding box center [420, 188] width 123 height 47
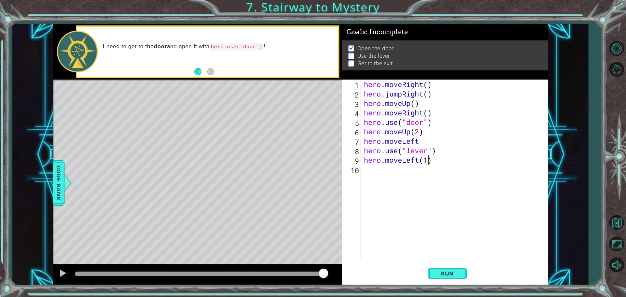
scroll to position [0, 1]
click at [428, 158] on div "hero . moveRight ( ) hero . jumpRight ( ) hero . moveUp ( ) hero . moveRight ( …" at bounding box center [455, 179] width 187 height 198
drag, startPoint x: 456, startPoint y: 273, endPoint x: 456, endPoint y: 261, distance: 12.4
click at [456, 261] on div "hero.moveLeft(2) 1 2 3 4 5 6 7 8 9 10 hero . moveRight ( ) hero . jumpRight ( )…" at bounding box center [445, 183] width 206 height 206
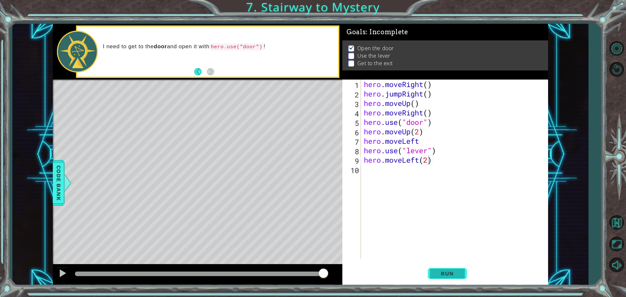
click at [457, 266] on button "Run" at bounding box center [446, 273] width 39 height 21
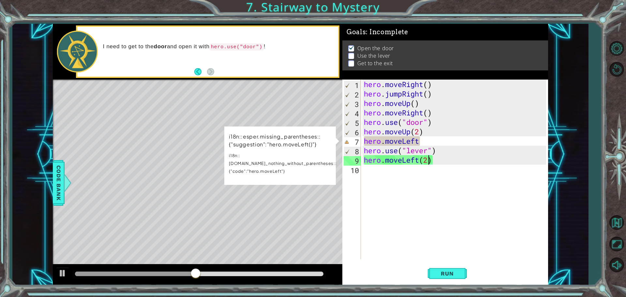
click at [425, 143] on div "hero . moveRight ( ) hero . jumpRight ( ) hero . moveUp ( ) hero . moveRight ( …" at bounding box center [455, 179] width 187 height 198
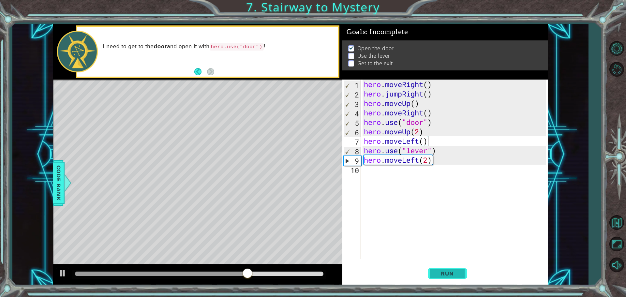
click at [441, 280] on button "Run" at bounding box center [446, 273] width 39 height 21
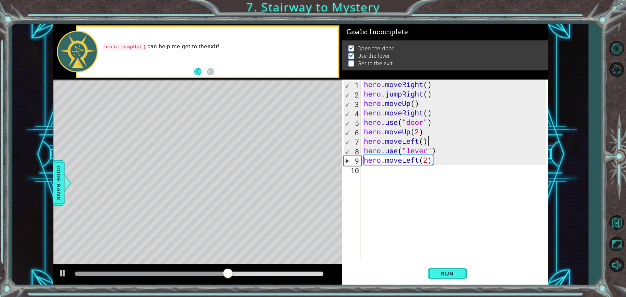
click at [379, 0] on html "1 ההההההההההההההההההההההההההההההההההההההההההההההההההההההההההההההההההההההההההההה…" at bounding box center [313, 148] width 626 height 297
type textarea "hero.moveRight() hero.jumpRight()"
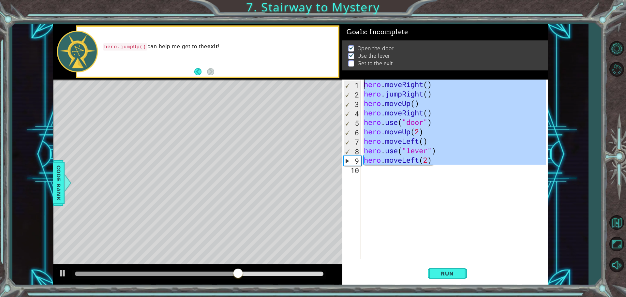
type textarea "hero.moveRight() hero.jumpRight()"
click at [418, 169] on div "hero . moveRight ( ) hero . jumpRight ( ) hero . moveUp ( ) hero . moveRight ( …" at bounding box center [453, 170] width 183 height 180
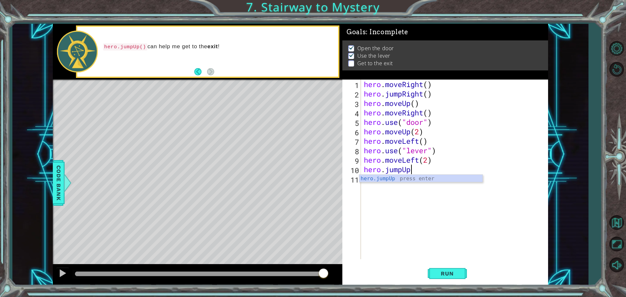
scroll to position [0, 2]
type textarea "hero.jumpUp()"
click at [400, 176] on div "hero . moveRight ( ) hero . jumpRight ( ) hero . moveUp ( ) hero . moveRight ( …" at bounding box center [455, 179] width 187 height 198
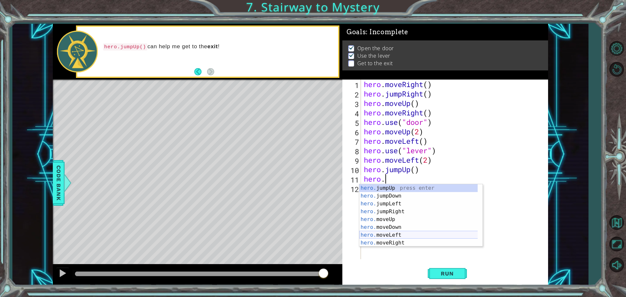
click at [406, 239] on div "hero. jumpUp press enter hero. jumpDown press enter hero. jumpLeft press enter …" at bounding box center [420, 223] width 123 height 78
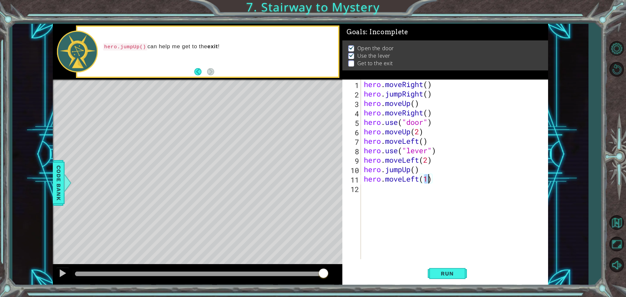
click at [419, 176] on div "hero . moveRight ( ) hero . jumpRight ( ) hero . moveUp ( ) hero . moveRight ( …" at bounding box center [455, 179] width 187 height 198
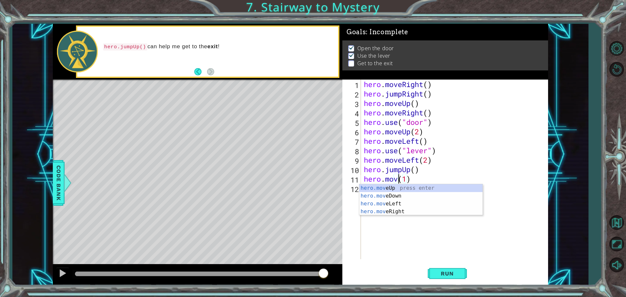
scroll to position [0, 2]
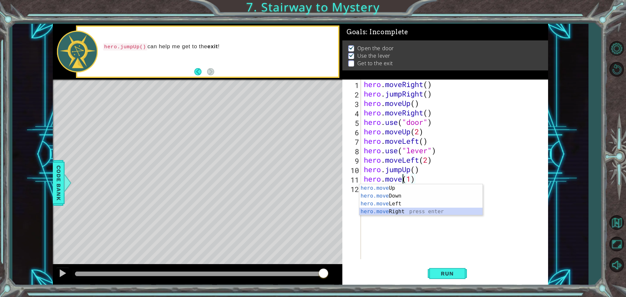
click at [408, 208] on div "hero.move Up press enter hero.move Down press enter hero.move Left press enter …" at bounding box center [420, 207] width 123 height 47
type textarea "hero.moveRight(1)(1)"
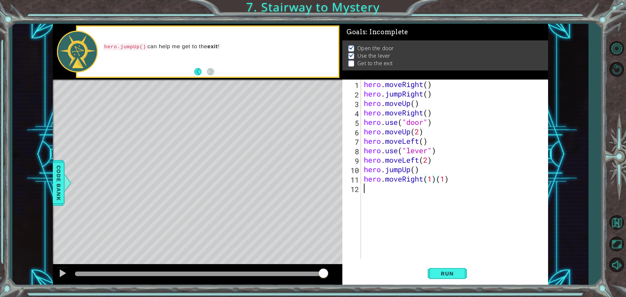
click at [409, 197] on div "hero . moveRight ( ) hero . jumpRight ( ) hero . moveUp ( ) hero . moveRight ( …" at bounding box center [455, 179] width 187 height 198
drag, startPoint x: 435, startPoint y: 179, endPoint x: 425, endPoint y: 179, distance: 9.8
click at [425, 179] on div "hero . moveRight ( ) hero . jumpRight ( ) hero . moveUp ( ) hero . moveRight ( …" at bounding box center [455, 179] width 187 height 198
click at [430, 180] on div "hero . moveRight ( ) hero . jumpRight ( ) hero . moveUp ( ) hero . moveRight ( …" at bounding box center [455, 179] width 187 height 198
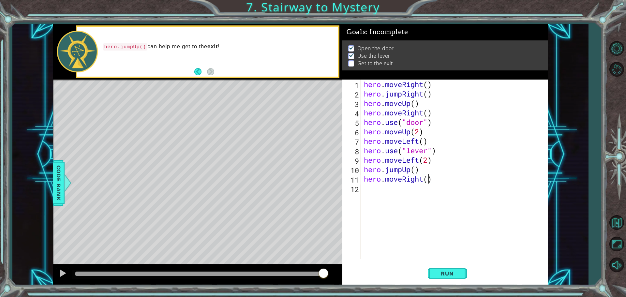
type textarea "hero.moveRight(2)"
click at [396, 187] on div "hero . moveRight ( ) hero . jumpRight ( ) hero . moveUp ( ) hero . moveRight ( …" at bounding box center [455, 179] width 187 height 198
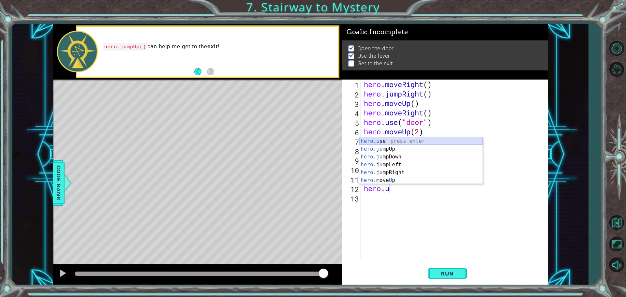
click at [405, 140] on div "hero.u se press enter hero. j u mpUp press enter hero. j u mpDown press enter h…" at bounding box center [420, 168] width 123 height 63
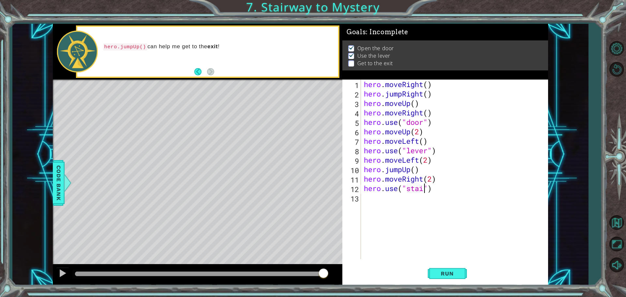
scroll to position [0, 3]
type textarea "hero.use("stairs")"
drag, startPoint x: 451, startPoint y: 273, endPoint x: 434, endPoint y: 269, distance: 16.7
click at [446, 273] on span "Run" at bounding box center [447, 273] width 26 height 7
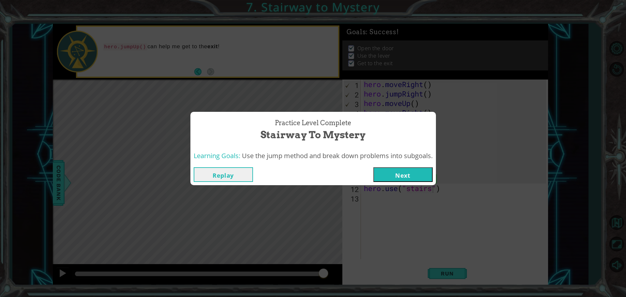
click at [417, 180] on button "Next" at bounding box center [402, 174] width 59 height 15
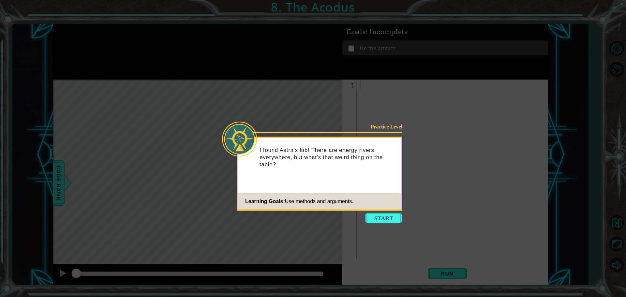
drag, startPoint x: 372, startPoint y: 219, endPoint x: 420, endPoint y: 222, distance: 47.6
click at [420, 222] on body "1 ההההההההההההההההההההההההההההההההההההההההההההההההההההההההההההההההההההההההההההה…" at bounding box center [313, 148] width 626 height 297
click at [397, 217] on button "Start" at bounding box center [383, 218] width 37 height 10
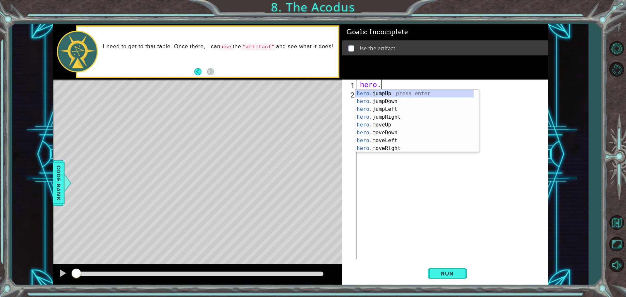
scroll to position [0, 1]
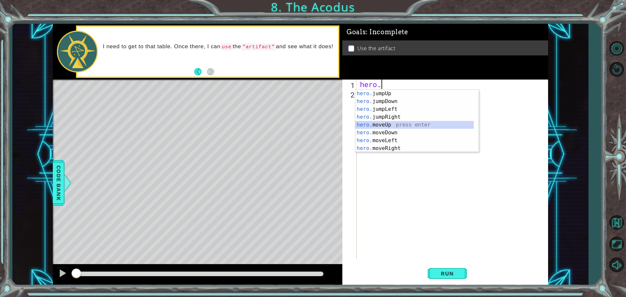
click at [400, 125] on div "hero. jumpUp press enter hero. jumpDown press enter hero. jumpLeft press enter …" at bounding box center [414, 129] width 118 height 78
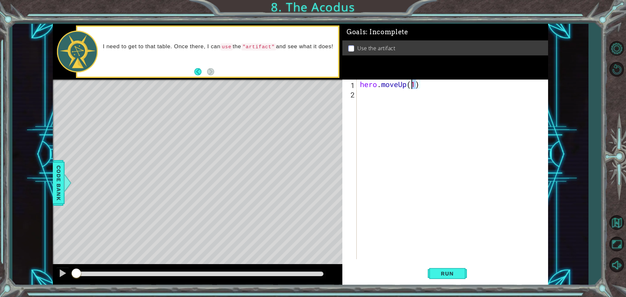
click at [413, 85] on div "hero . moveUp ( 1 )" at bounding box center [453, 179] width 191 height 198
type textarea "hero.moveUp(2)"
click at [399, 93] on div "hero . moveUp ( 2 )" at bounding box center [453, 179] width 191 height 198
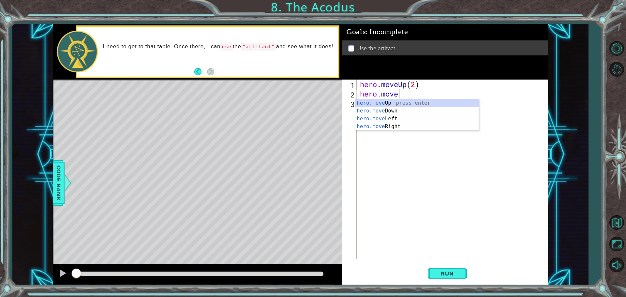
scroll to position [0, 1]
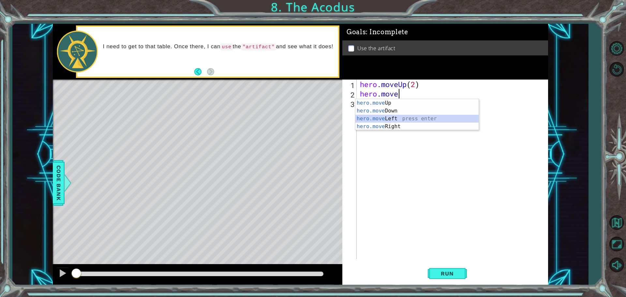
click at [420, 117] on div "hero.move Up press enter hero.move Down press enter hero.move Left press enter …" at bounding box center [416, 122] width 123 height 47
type textarea "hero.moveLeft(1)"
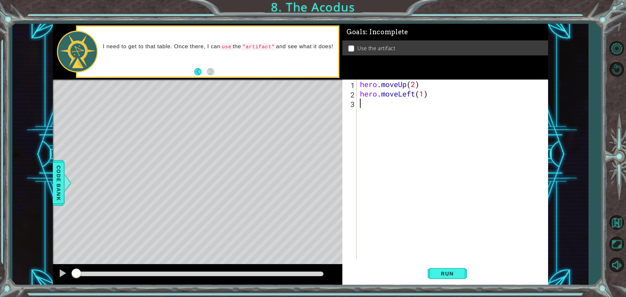
click at [372, 105] on div "hero . moveUp ( 2 ) hero . moveLeft ( 1 )" at bounding box center [453, 179] width 191 height 198
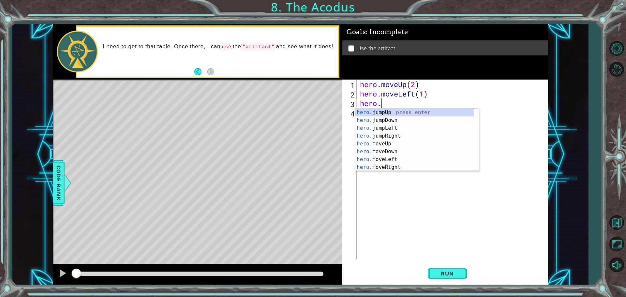
scroll to position [0, 1]
click at [386, 148] on div "hero. jumpUp press enter hero. jumpDown press enter hero. jumpLeft press enter …" at bounding box center [414, 148] width 118 height 78
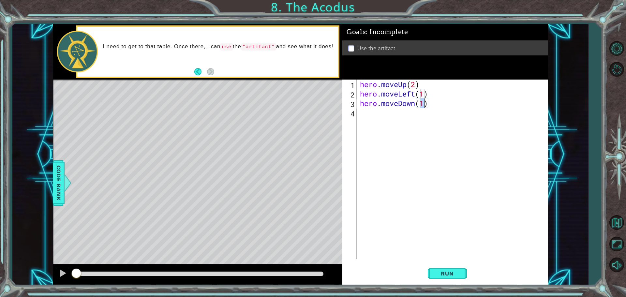
click at [424, 103] on div "hero . moveUp ( 2 ) hero . moveLeft ( 1 ) hero . moveDown ( 1 )" at bounding box center [453, 179] width 191 height 198
type textarea "hero.moveDown(3)"
click at [388, 112] on div "hero . moveUp ( 2 ) hero . moveLeft ( 1 ) hero . moveDown ( 3 )" at bounding box center [453, 179] width 191 height 198
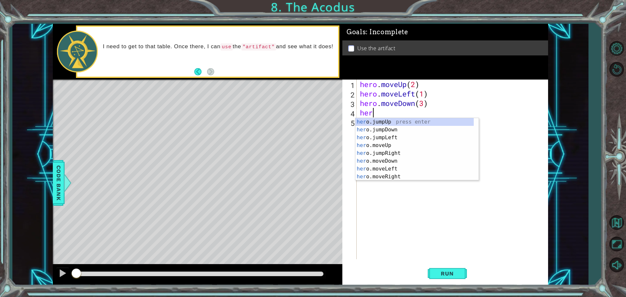
scroll to position [0, 0]
type textarea "hero."
click at [423, 137] on div "hero. jumpUp press enter hero. jumpDown press enter hero. jumpLeft press enter …" at bounding box center [414, 157] width 118 height 78
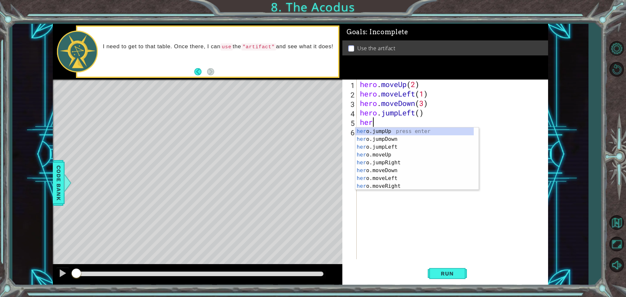
scroll to position [0, 0]
click at [391, 165] on div "hero .jumpUp press enter hero .jumpDown press enter hero .jumpLeft press enter …" at bounding box center [414, 166] width 118 height 78
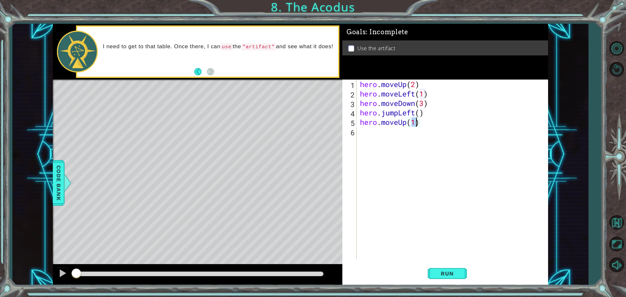
drag, startPoint x: 412, startPoint y: 123, endPoint x: 417, endPoint y: 123, distance: 4.9
click at [417, 123] on div "hero . moveUp ( 2 ) hero . moveLeft ( 1 ) hero . moveDown ( 3 ) hero . jumpLeft…" at bounding box center [453, 179] width 191 height 198
type textarea "hero.moveUp(2)"
click at [390, 137] on div "hero . moveUp ( 2 ) hero . moveLeft ( 1 ) hero . moveDown ( 3 ) hero . jumpLeft…" at bounding box center [453, 179] width 191 height 198
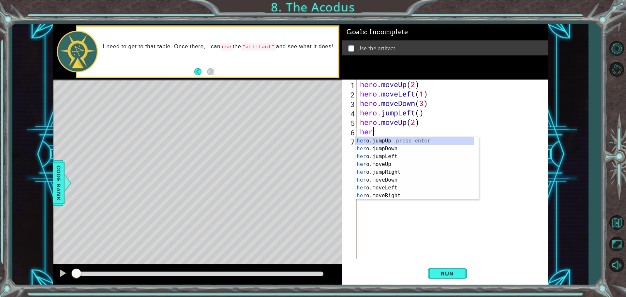
scroll to position [0, 0]
type textarea "hero."
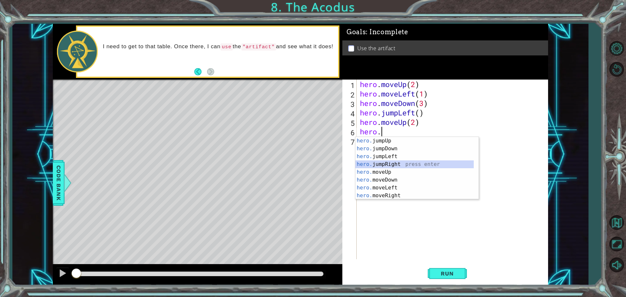
click at [394, 163] on div "hero. jumpUp press enter hero. jumpDown press enter hero. jumpLeft press enter …" at bounding box center [414, 176] width 118 height 78
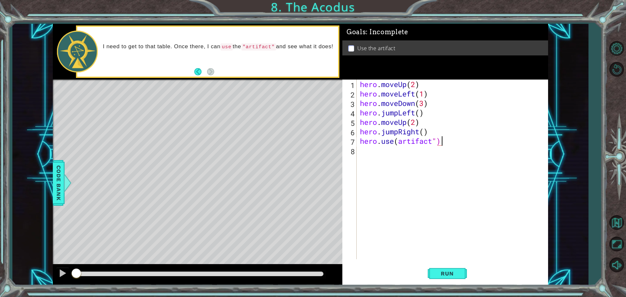
scroll to position [0, 3]
click at [399, 141] on div "hero . moveUp ( 2 ) hero . moveLeft ( 1 ) hero . moveDown ( 3 ) hero . jumpLeft…" at bounding box center [453, 179] width 191 height 198
click at [432, 274] on button "Run" at bounding box center [446, 273] width 39 height 21
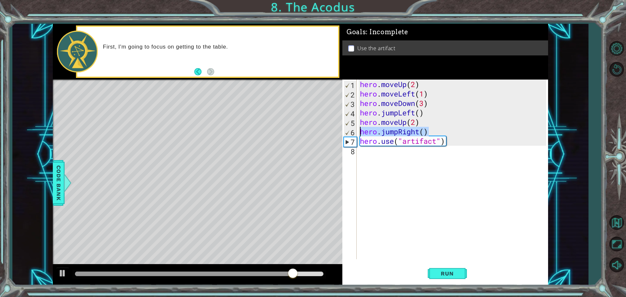
drag, startPoint x: 427, startPoint y: 130, endPoint x: 361, endPoint y: 129, distance: 65.2
click at [361, 129] on div "hero . moveUp ( 2 ) hero . moveLeft ( 1 ) hero . moveDown ( 3 ) hero . jumpLeft…" at bounding box center [453, 179] width 191 height 198
type textarea "hero.jumpRight()"
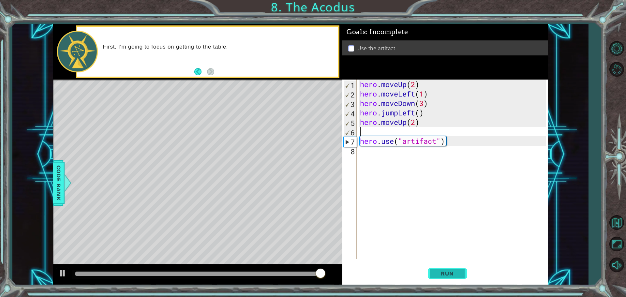
click at [438, 265] on button "Run" at bounding box center [446, 273] width 39 height 21
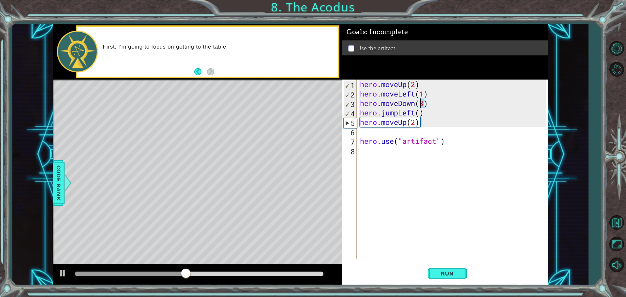
click at [421, 104] on div "hero . moveUp ( 2 ) hero . moveLeft ( 1 ) hero . moveDown ( 3 ) hero . jumpLeft…" at bounding box center [453, 179] width 191 height 198
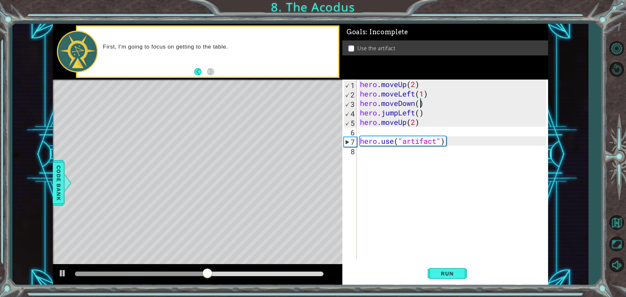
scroll to position [0, 3]
drag, startPoint x: 443, startPoint y: 141, endPoint x: 383, endPoint y: 141, distance: 60.3
click at [383, 141] on div "hero . moveUp ( 2 ) hero . moveLeft ( 1 ) hero . moveDown ( 2 ) hero . jumpLeft…" at bounding box center [453, 179] width 191 height 198
type textarea "hero.use("artifact")"
click at [458, 142] on div "hero . moveUp ( 2 ) hero . moveLeft ( 1 ) hero . moveDown ( 2 ) hero . jumpLeft…" at bounding box center [453, 179] width 191 height 198
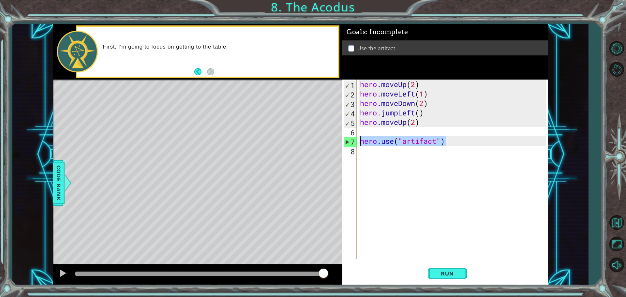
drag, startPoint x: 446, startPoint y: 139, endPoint x: 359, endPoint y: 142, distance: 87.7
click at [359, 142] on div "hero . moveUp ( 2 ) hero . moveLeft ( 1 ) hero . moveDown ( 2 ) hero . jumpLeft…" at bounding box center [453, 179] width 191 height 198
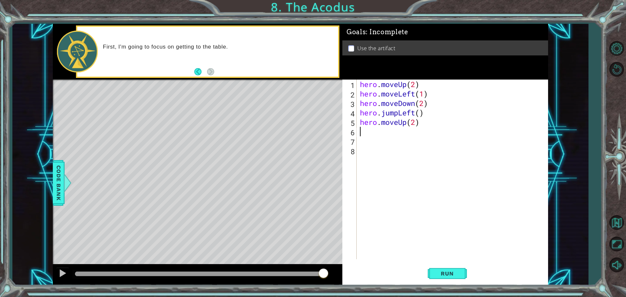
click at [369, 135] on div "hero . moveUp ( 2 ) hero . moveLeft ( 1 ) hero . moveDown ( 2 ) hero . jumpLeft…" at bounding box center [453, 179] width 191 height 198
type textarea "u"
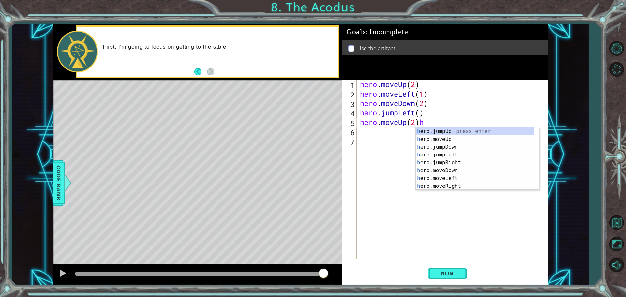
scroll to position [0, 3]
type textarea "hero.moveUp(2)he"
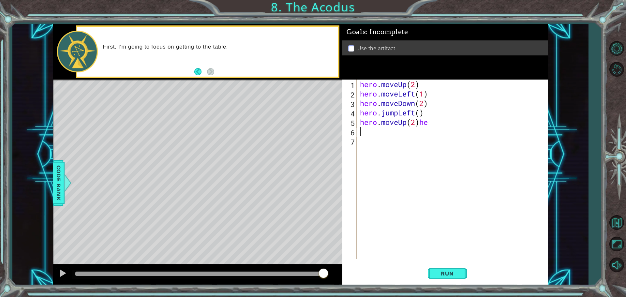
click at [365, 133] on div "hero . moveUp ( 2 ) hero . moveLeft ( 1 ) hero . moveDown ( 2 ) hero . jumpLeft…" at bounding box center [453, 179] width 191 height 198
drag, startPoint x: 433, startPoint y: 122, endPoint x: 421, endPoint y: 122, distance: 12.1
click at [421, 122] on div "hero . moveUp ( 2 ) hero . moveLeft ( 1 ) hero . moveDown ( 2 ) hero . jumpLeft…" at bounding box center [453, 179] width 191 height 198
type textarea "hero.moveUp(2)"
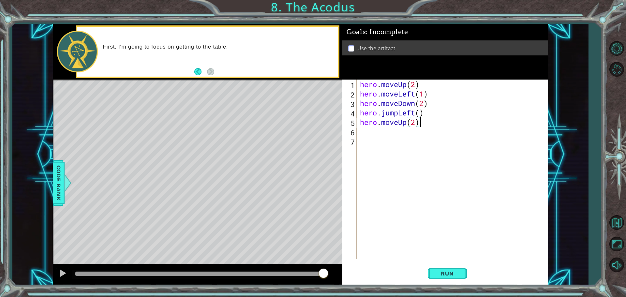
click at [406, 129] on div "hero . moveUp ( 2 ) hero . moveLeft ( 1 ) hero . moveDown ( 2 ) hero . jumpLeft…" at bounding box center [453, 179] width 191 height 198
type textarea "hero.use("artifact")"
click at [445, 276] on span "Run" at bounding box center [447, 273] width 26 height 7
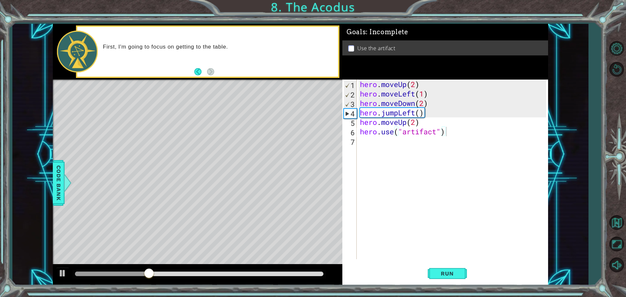
scroll to position [0, 0]
drag, startPoint x: 483, startPoint y: 260, endPoint x: 444, endPoint y: 256, distance: 38.6
click at [444, 256] on div "hero . moveUp ( 2 ) hero . moveLeft ( 1 ) hero . moveDown ( 2 ) hero . jumpLeft…" at bounding box center [453, 179] width 191 height 198
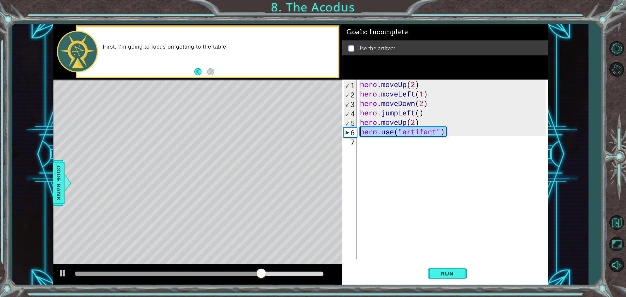
drag, startPoint x: 444, startPoint y: 133, endPoint x: 362, endPoint y: 136, distance: 82.8
click at [362, 136] on div "hero . moveUp ( 2 ) hero . moveLeft ( 1 ) hero . moveDown ( 2 ) hero . jumpLeft…" at bounding box center [453, 179] width 191 height 198
type textarea "hero.use("artifact")"
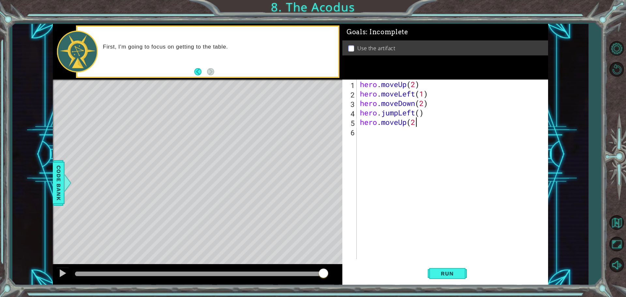
type textarea "hero.moveUp(2)"
click at [384, 133] on div "hero . moveUp ( 2 ) hero . moveLeft ( 1 ) hero . moveDown ( 2 ) hero . jumpLeft…" at bounding box center [453, 179] width 191 height 198
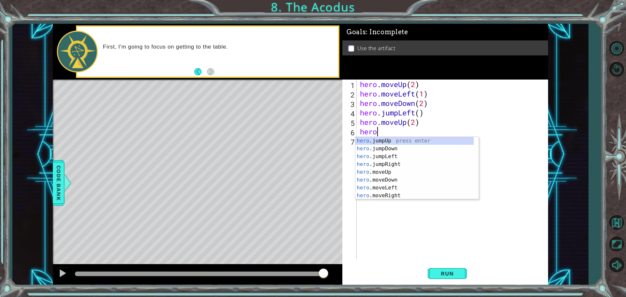
type textarea "hero."
click at [387, 167] on div "hero. jumpUp press enter hero. jumpDown press enter hero. jumpLeft press enter …" at bounding box center [414, 176] width 118 height 78
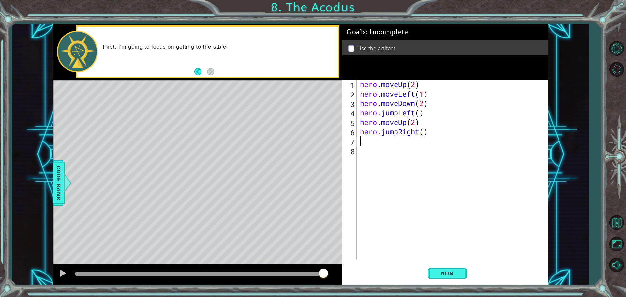
scroll to position [0, 0]
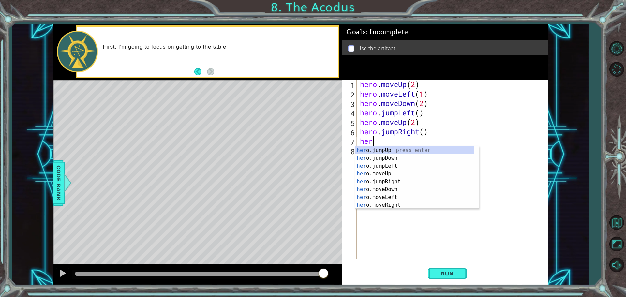
click at [425, 133] on div "hero . moveUp ( 2 ) hero . moveLeft ( 1 ) hero . moveDown ( 2 ) hero . jumpLeft…" at bounding box center [453, 179] width 191 height 198
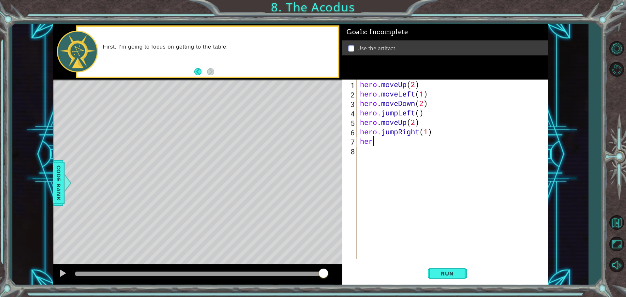
click at [409, 143] on div "hero . moveUp ( 2 ) hero . moveLeft ( 1 ) hero . moveDown ( 2 ) hero . jumpLeft…" at bounding box center [453, 179] width 191 height 198
click at [440, 270] on button "Run" at bounding box center [446, 273] width 39 height 21
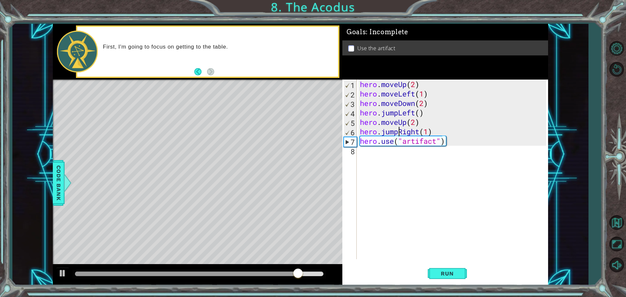
click at [397, 134] on div "hero . moveUp ( 2 ) hero . moveLeft ( 1 ) hero . moveDown ( 2 ) hero . jumpLeft…" at bounding box center [453, 179] width 191 height 198
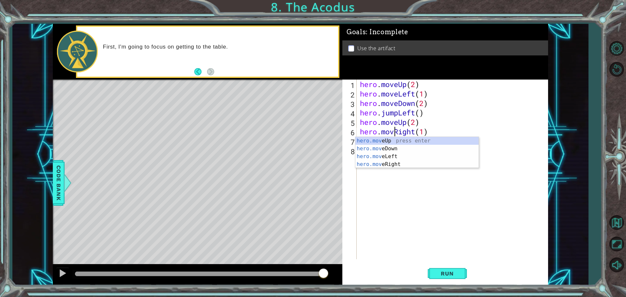
scroll to position [0, 2]
type textarea "hero.moveRight(1)"
drag, startPoint x: 441, startPoint y: 273, endPoint x: 441, endPoint y: 269, distance: 4.2
click at [442, 270] on span "Run" at bounding box center [447, 273] width 26 height 7
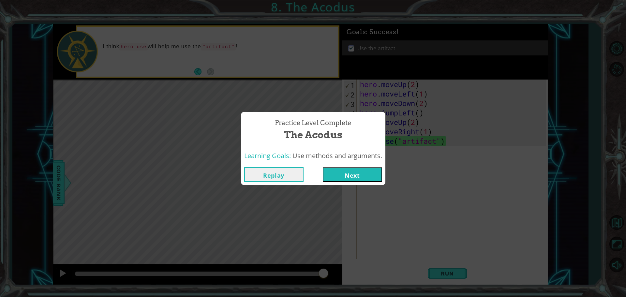
click at [341, 176] on button "Next" at bounding box center [352, 174] width 59 height 15
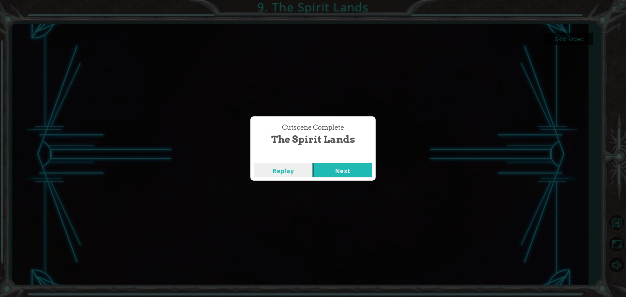
click at [347, 164] on button "Next" at bounding box center [342, 170] width 59 height 15
